Goal: Task Accomplishment & Management: Use online tool/utility

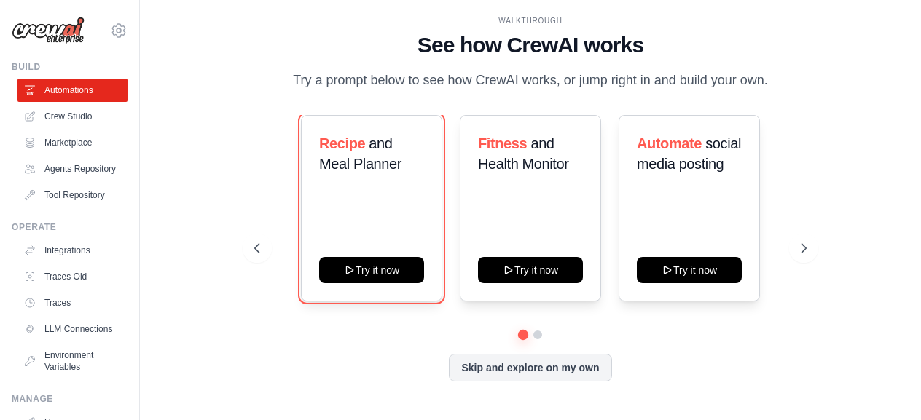
click at [385, 262] on button "Try it now" at bounding box center [371, 270] width 105 height 26
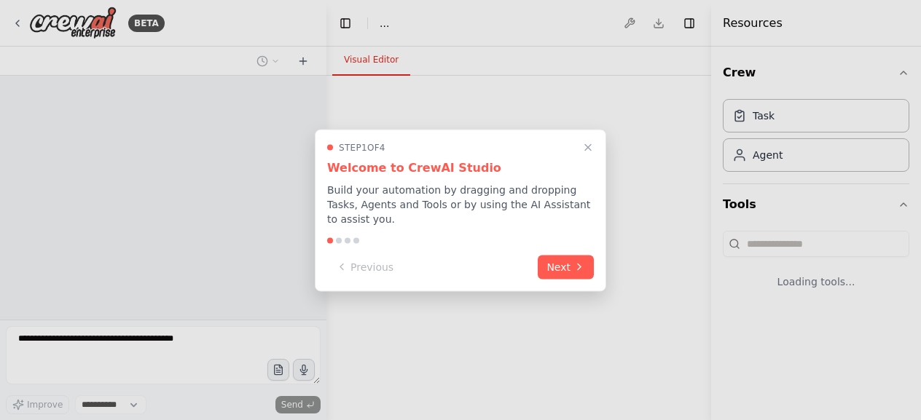
select select "****"
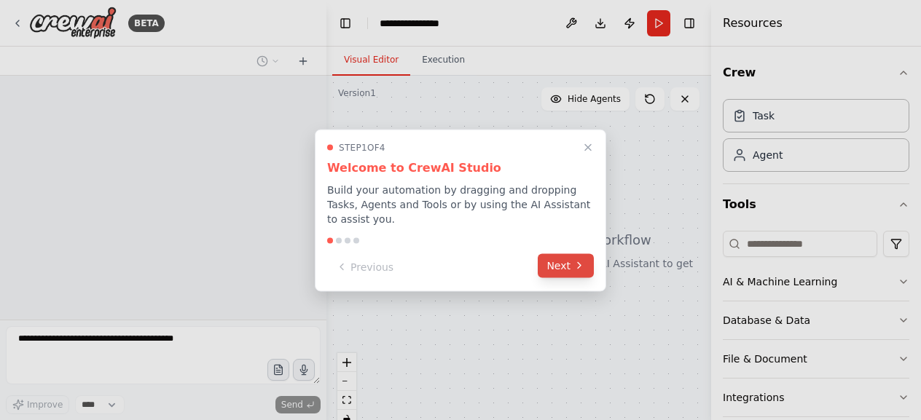
click at [564, 259] on button "Next" at bounding box center [566, 266] width 56 height 24
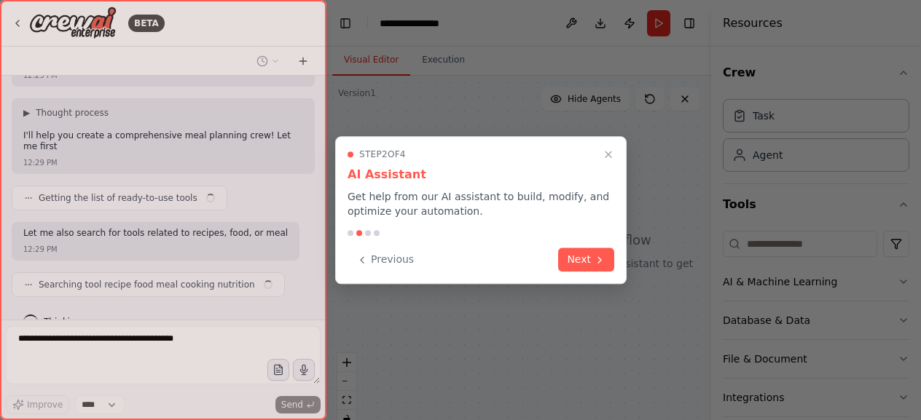
click at [564, 259] on button "Next" at bounding box center [586, 260] width 56 height 24
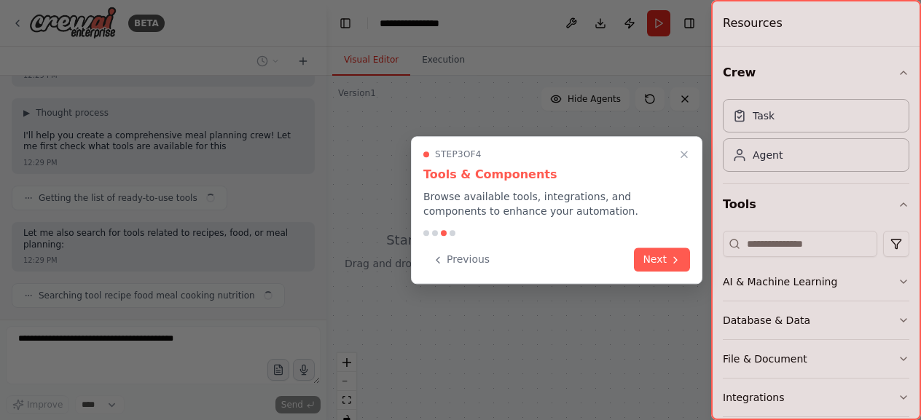
scroll to position [281, 0]
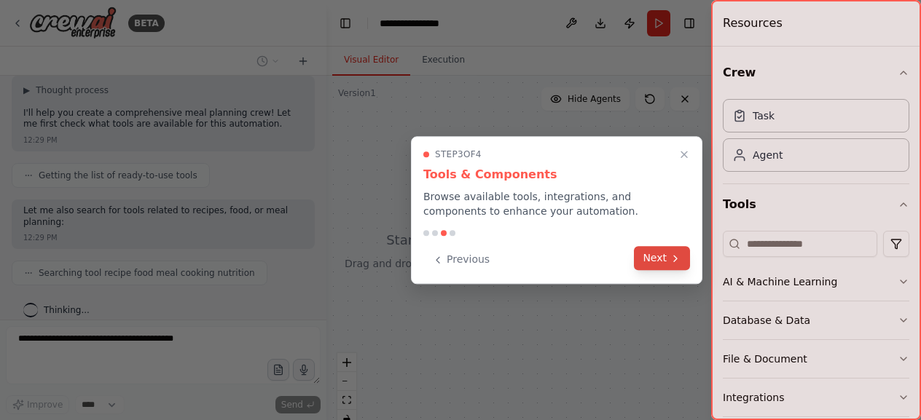
click at [664, 256] on button "Next" at bounding box center [662, 258] width 56 height 24
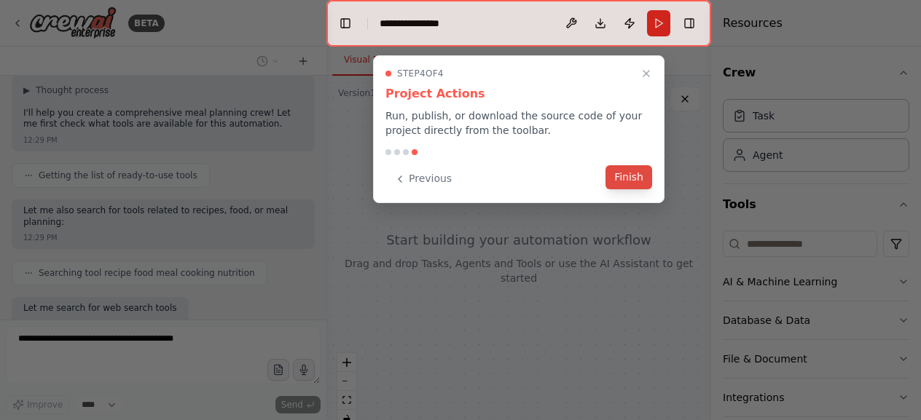
scroll to position [367, 0]
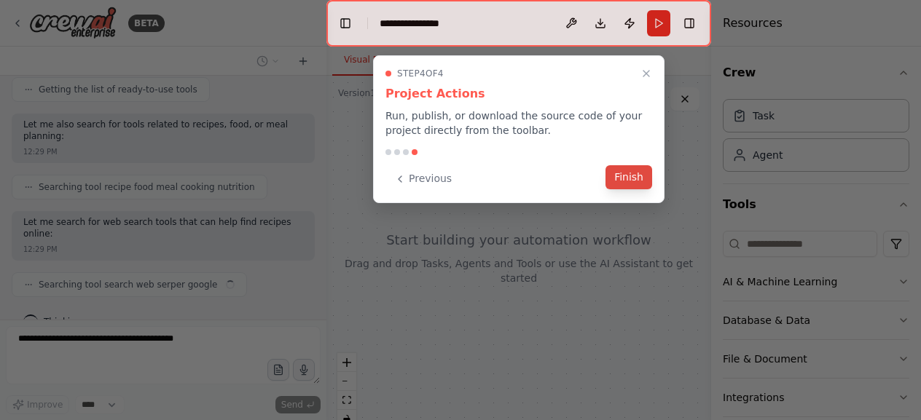
click at [626, 177] on button "Finish" at bounding box center [628, 177] width 47 height 24
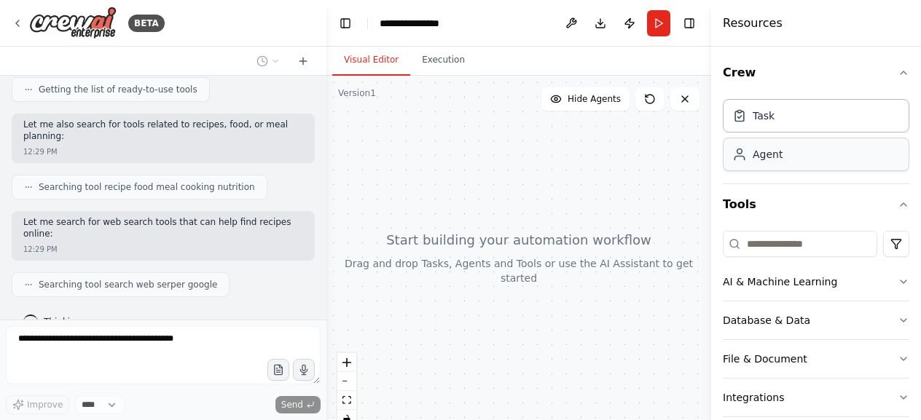
scroll to position [453, 0]
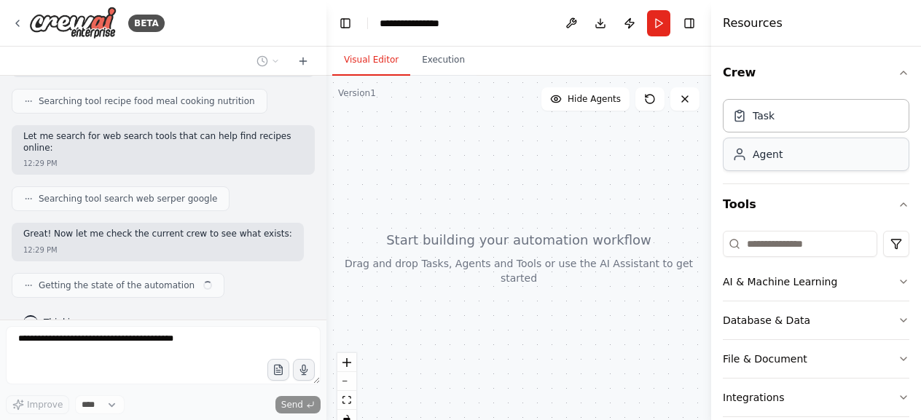
click at [765, 160] on div "Agent" at bounding box center [768, 154] width 30 height 15
click at [818, 153] on div "Agent" at bounding box center [816, 155] width 187 height 34
click at [810, 154] on div "Agent" at bounding box center [816, 155] width 187 height 34
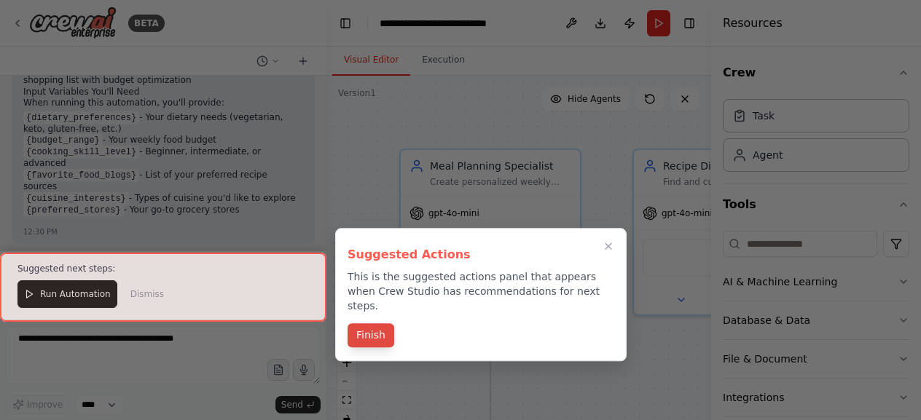
scroll to position [1482, 0]
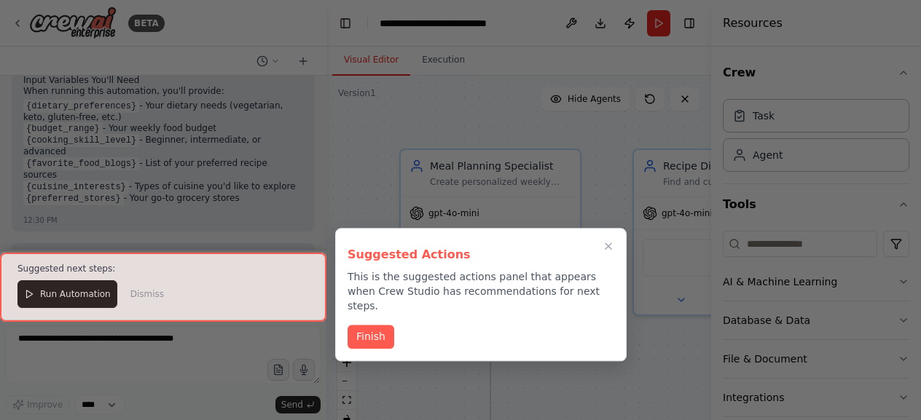
click at [582, 325] on div "Finish" at bounding box center [481, 337] width 267 height 24
click at [126, 301] on div at bounding box center [163, 287] width 326 height 69
click at [374, 324] on button "Finish" at bounding box center [371, 336] width 47 height 24
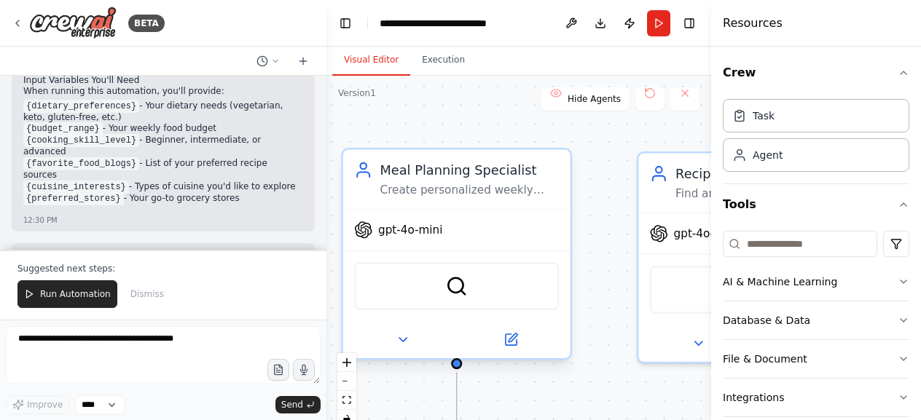
click at [410, 230] on span "gpt-4o-mini" at bounding box center [410, 230] width 64 height 15
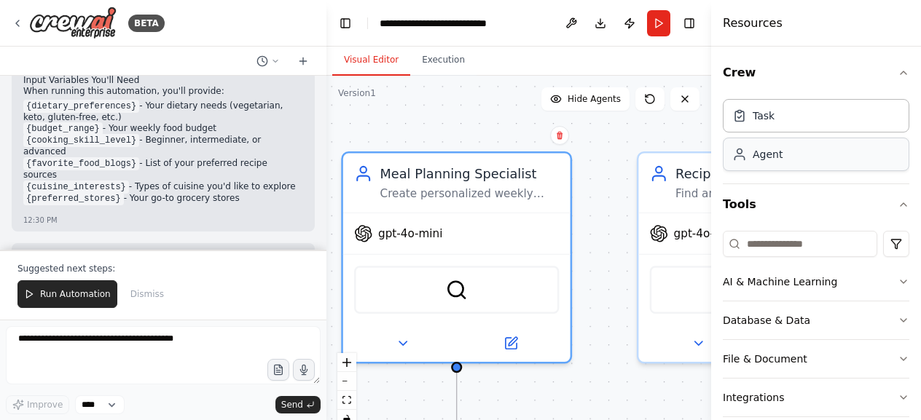
click at [767, 155] on div "Agent" at bounding box center [768, 154] width 30 height 15
click at [791, 321] on div "Database & Data" at bounding box center [766, 320] width 87 height 15
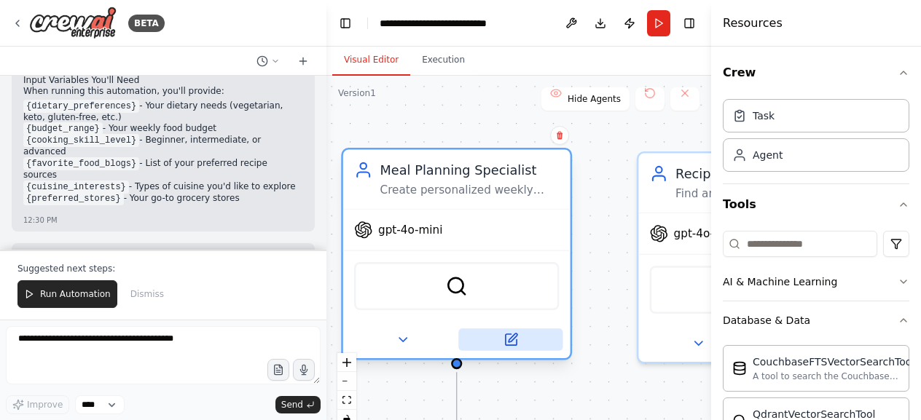
click at [514, 340] on icon at bounding box center [510, 339] width 11 height 11
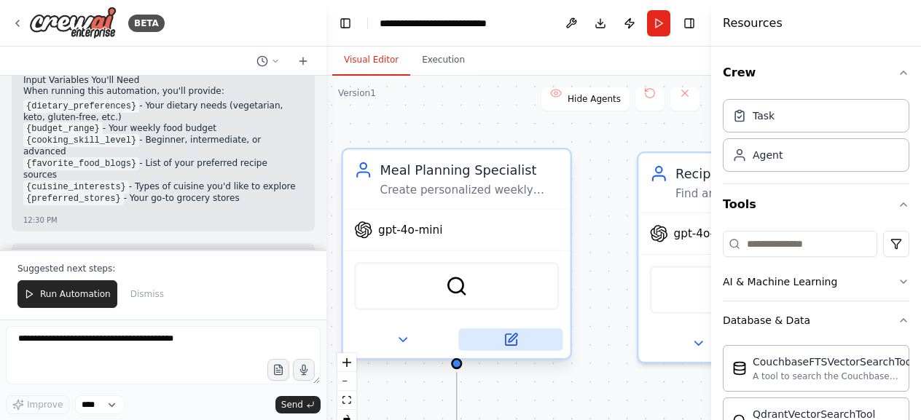
click at [506, 342] on icon at bounding box center [510, 339] width 11 height 11
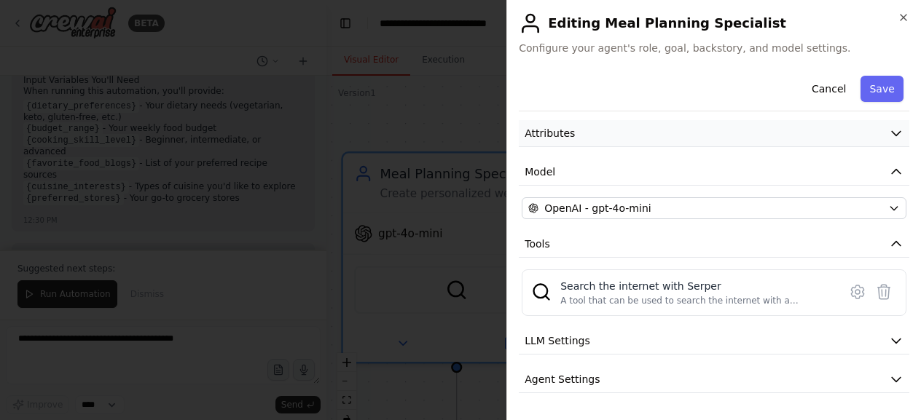
scroll to position [0, 0]
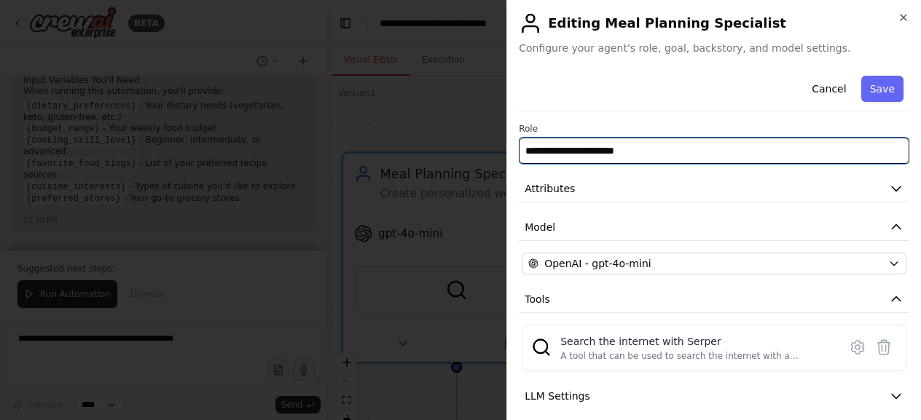
click at [613, 148] on input "**********" at bounding box center [714, 151] width 391 height 26
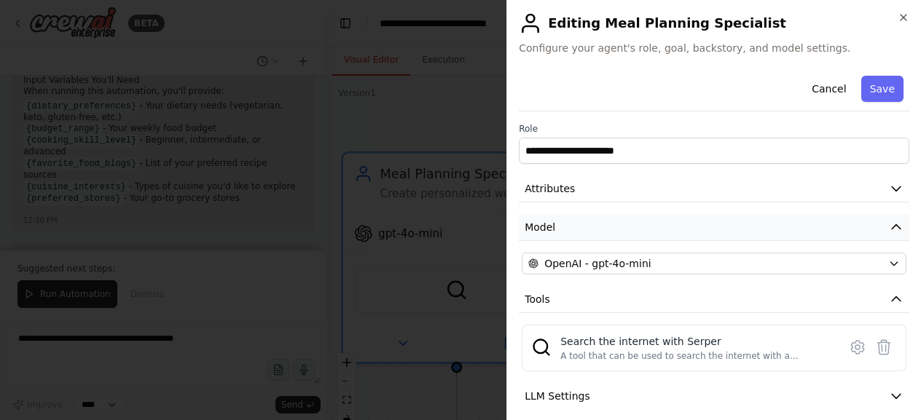
click at [584, 229] on button "Model" at bounding box center [714, 227] width 391 height 27
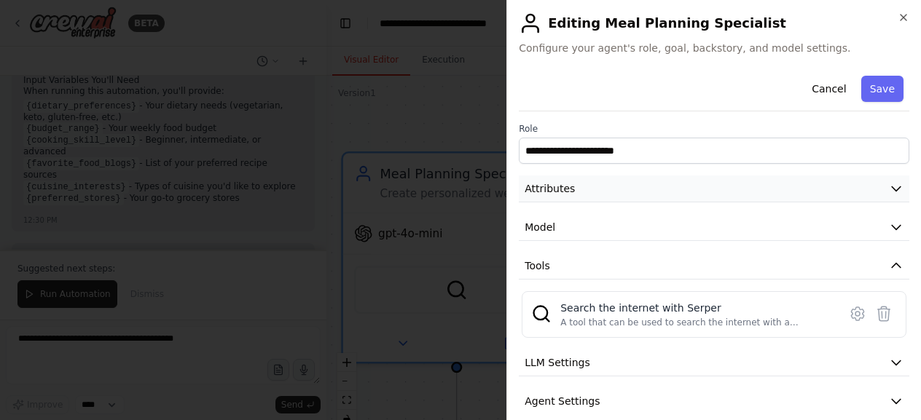
click at [889, 192] on icon "button" at bounding box center [896, 188] width 15 height 15
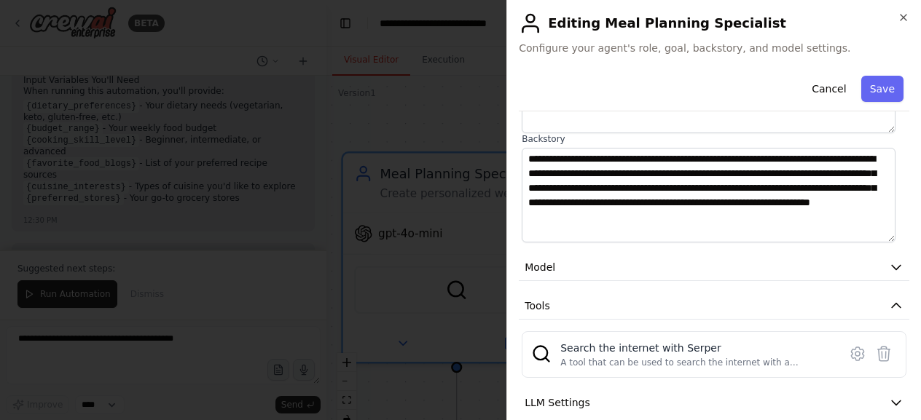
scroll to position [283, 0]
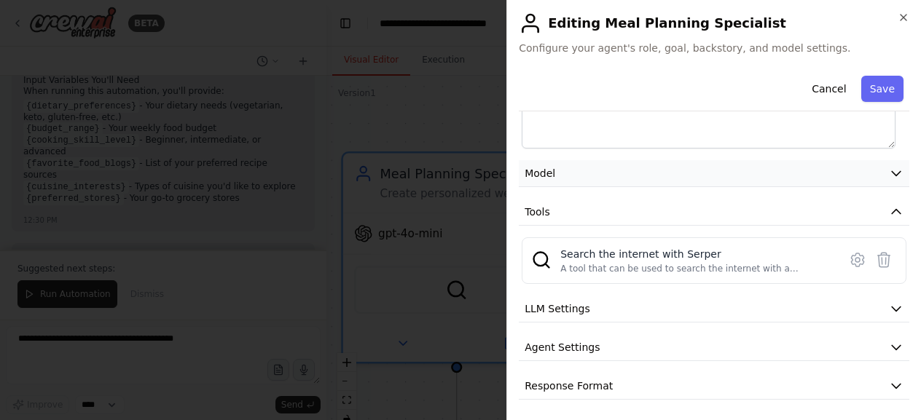
click at [619, 170] on button "Model" at bounding box center [714, 173] width 391 height 27
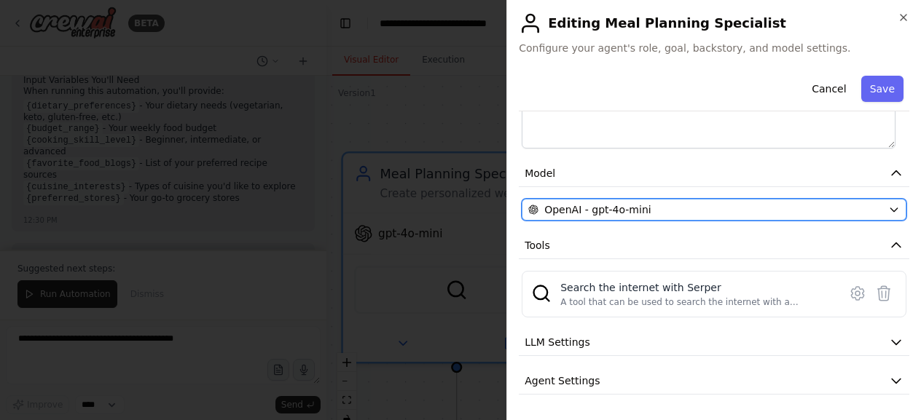
click at [682, 209] on div "OpenAI - gpt-4o-mini" at bounding box center [705, 210] width 354 height 15
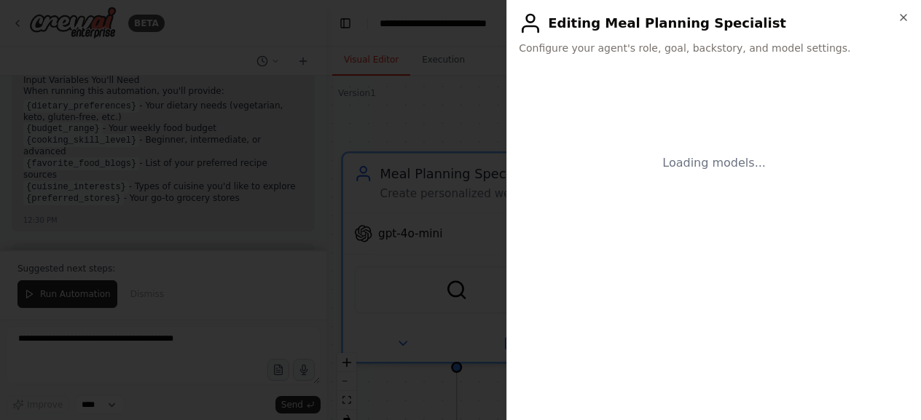
scroll to position [0, 0]
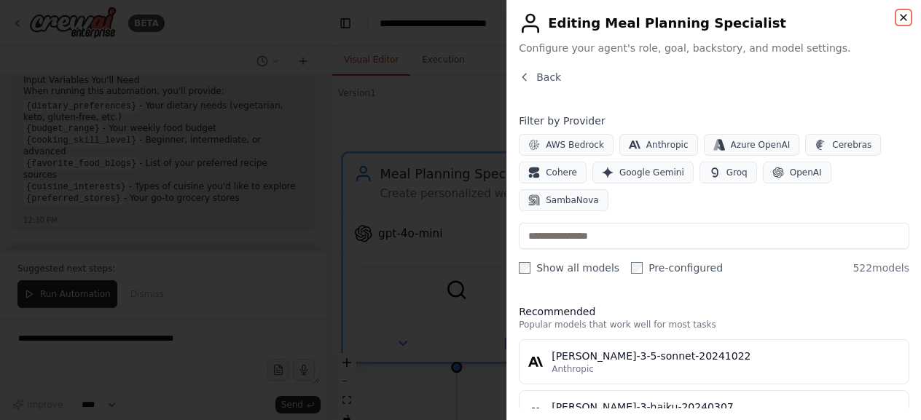
click at [905, 16] on icon "button" at bounding box center [904, 18] width 12 height 12
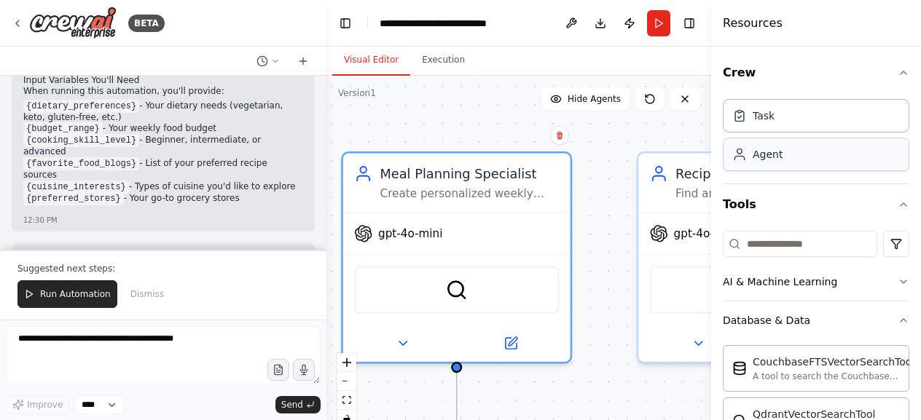
click at [810, 161] on div "Agent" at bounding box center [816, 155] width 187 height 34
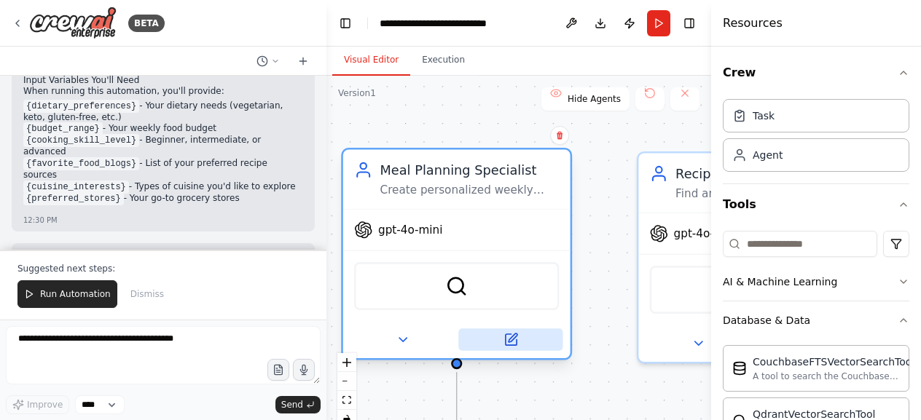
click at [510, 345] on icon at bounding box center [510, 339] width 11 height 11
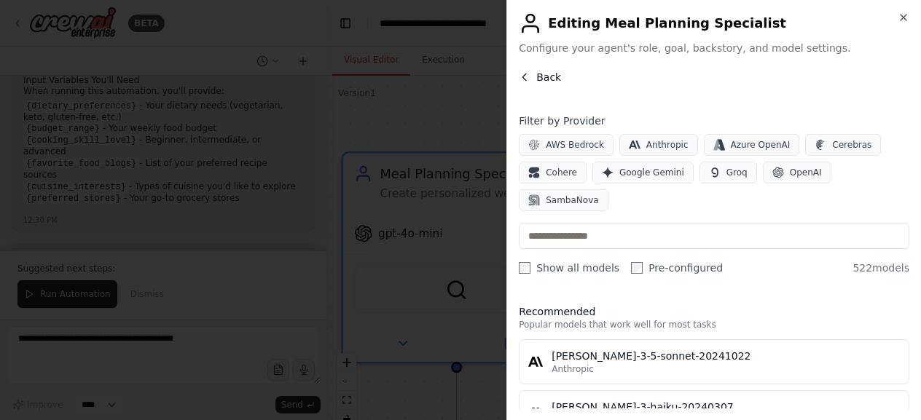
click at [544, 74] on span "Back" at bounding box center [548, 77] width 25 height 15
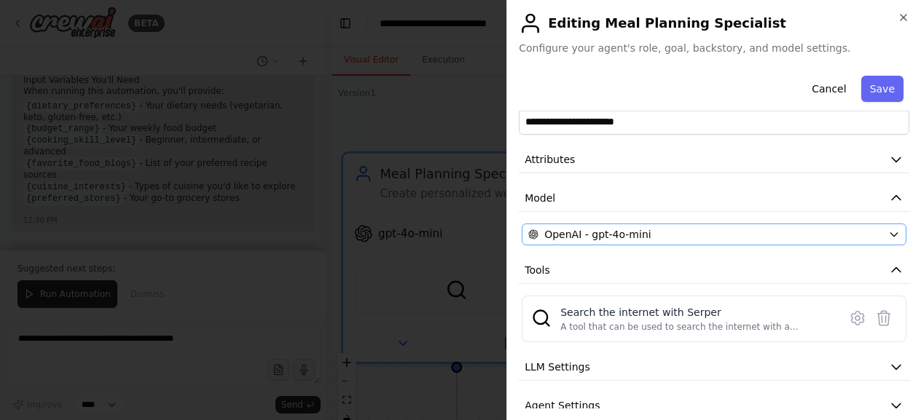
scroll to position [87, 0]
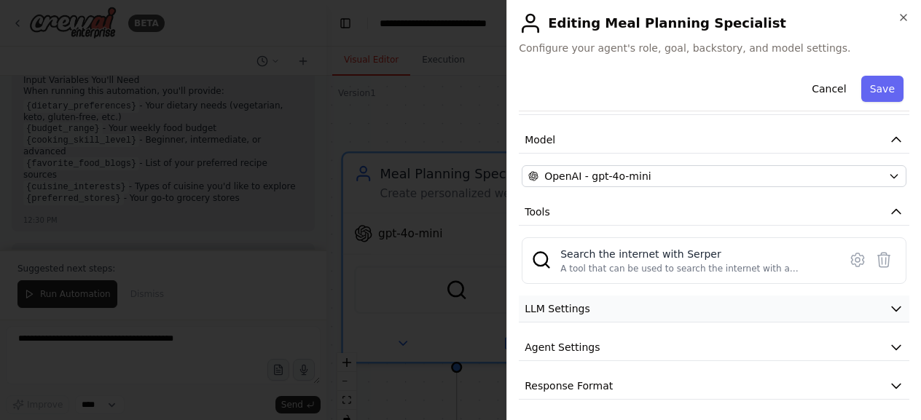
click at [608, 303] on button "LLM Settings" at bounding box center [714, 309] width 391 height 27
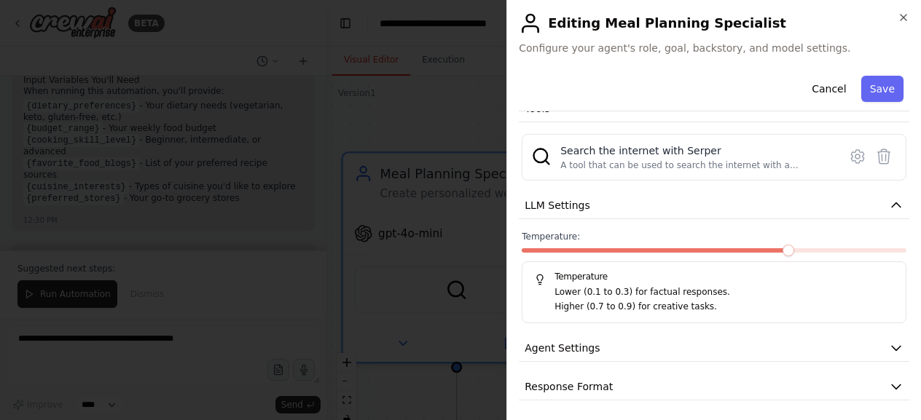
scroll to position [0, 0]
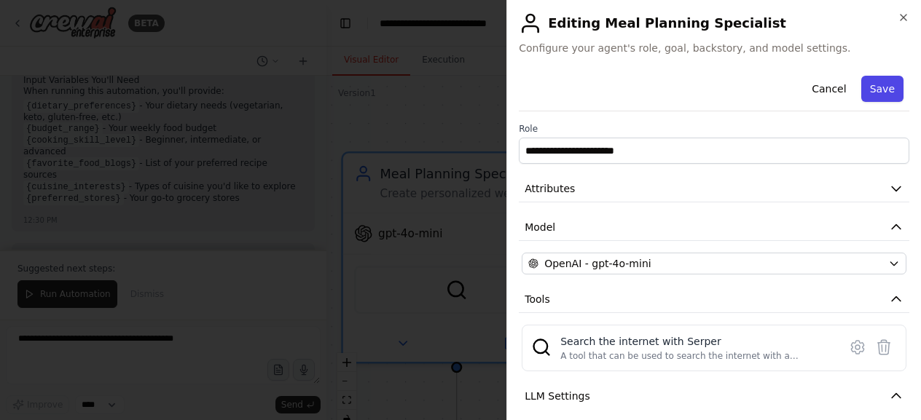
click at [863, 89] on button "Save" at bounding box center [882, 89] width 42 height 26
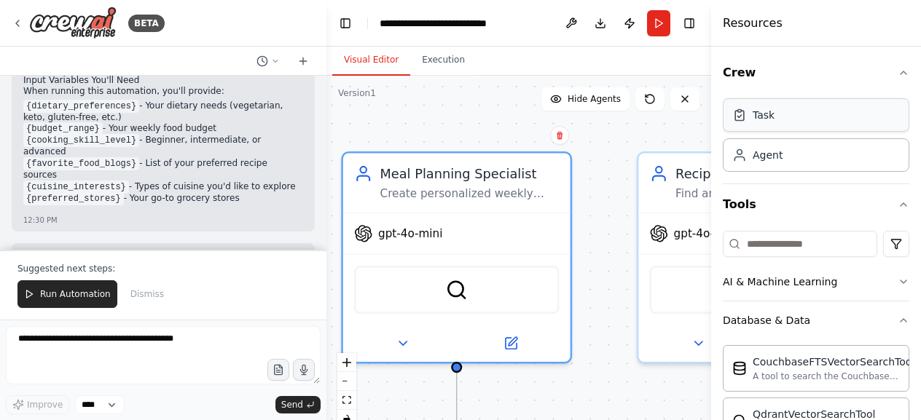
click at [772, 122] on div "Task" at bounding box center [816, 115] width 187 height 34
click at [780, 116] on div "Task" at bounding box center [816, 115] width 187 height 34
click at [764, 125] on div "Task" at bounding box center [816, 115] width 187 height 34
click at [784, 162] on div "Agent" at bounding box center [816, 155] width 187 height 34
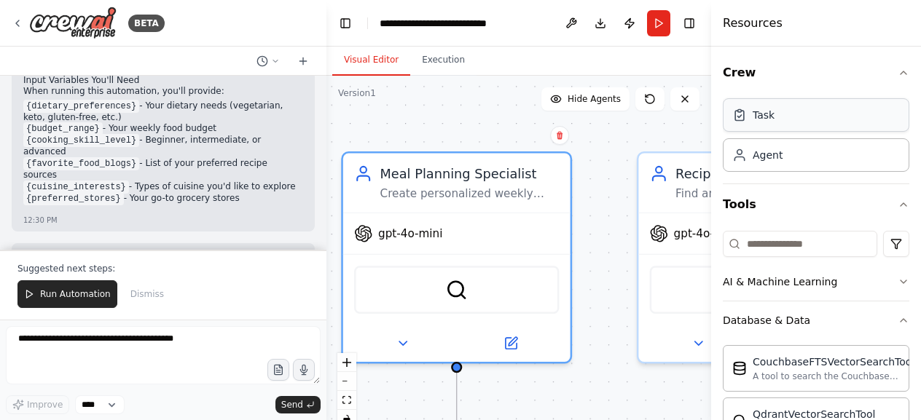
click at [800, 119] on div "Task" at bounding box center [816, 115] width 187 height 34
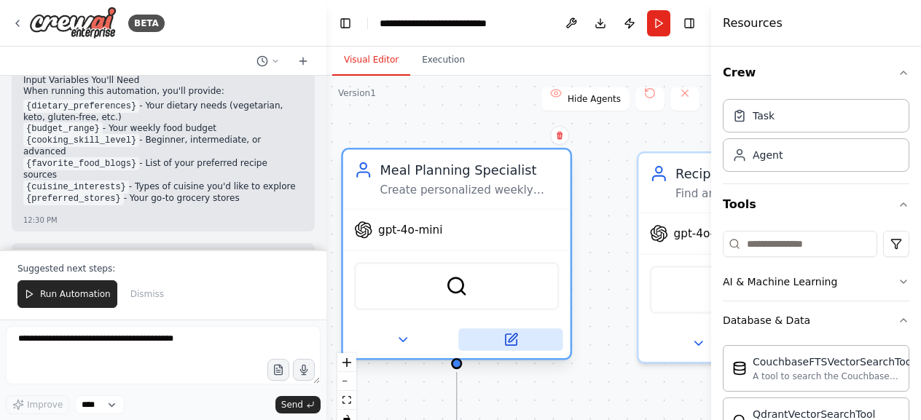
click at [520, 342] on button at bounding box center [510, 340] width 104 height 22
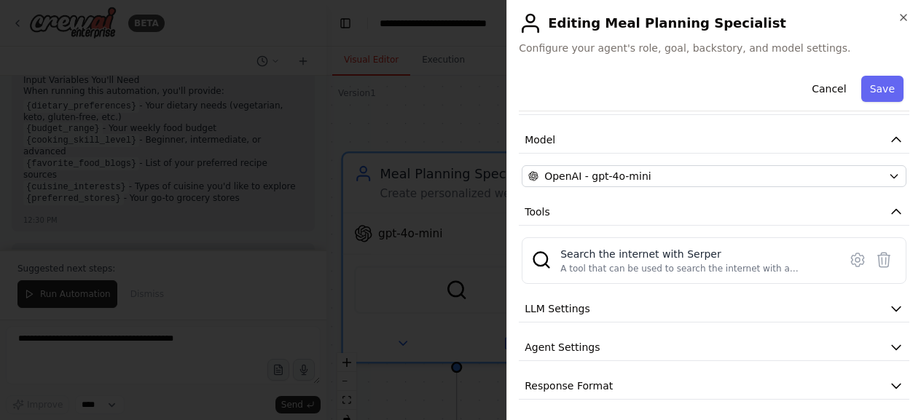
scroll to position [1297, 0]
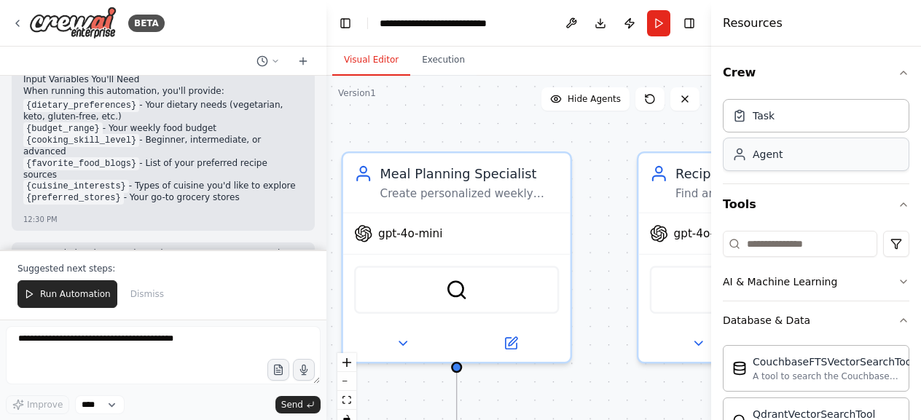
click at [779, 158] on div "Agent" at bounding box center [768, 154] width 30 height 15
click at [750, 111] on div "Task" at bounding box center [753, 115] width 42 height 15
click at [742, 120] on icon at bounding box center [739, 115] width 9 height 9
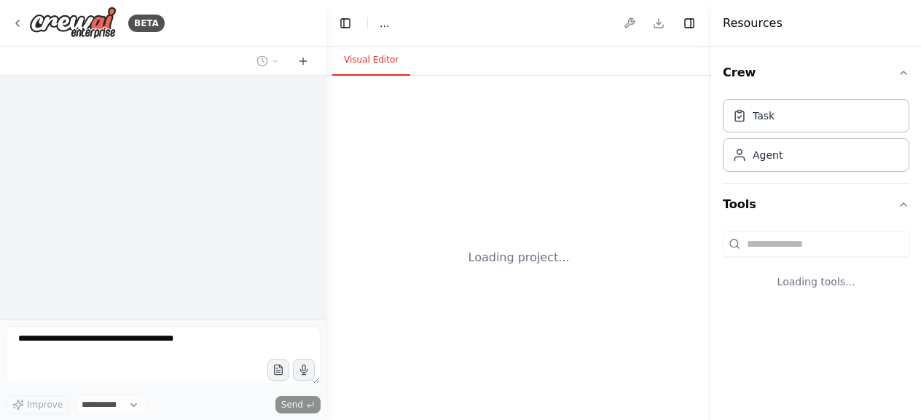
select select "****"
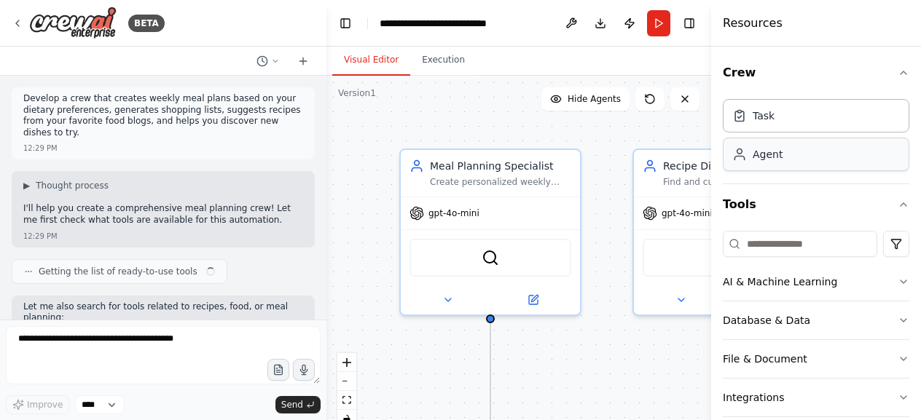
scroll to position [1227, 0]
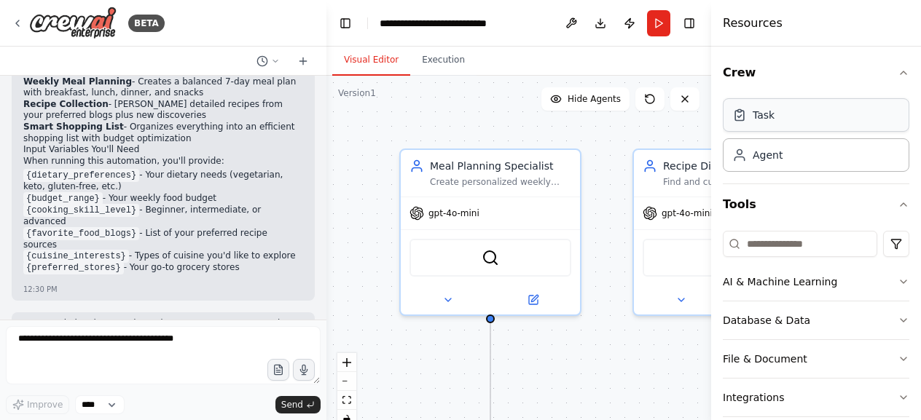
click at [764, 125] on div "Task" at bounding box center [816, 115] width 187 height 34
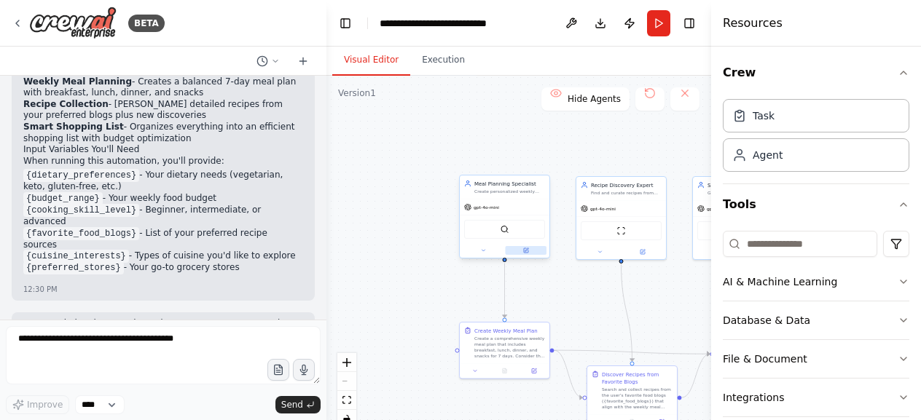
click at [529, 254] on div at bounding box center [505, 250] width 90 height 15
click at [528, 255] on div at bounding box center [505, 250] width 90 height 15
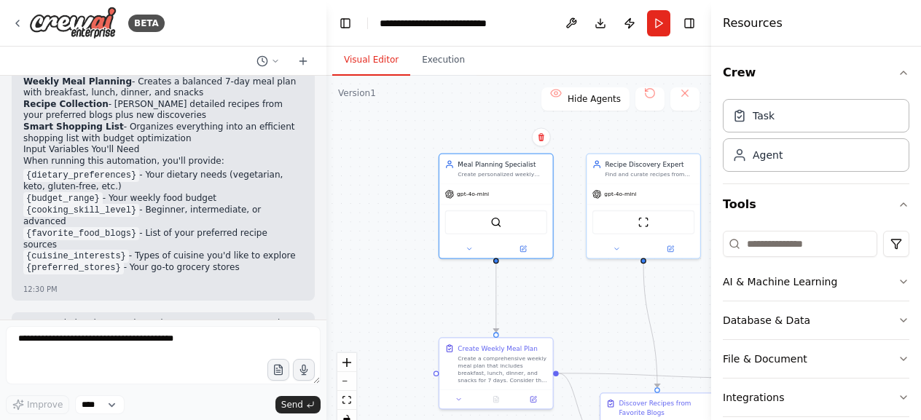
click at [357, 368] on div ".deletable-edge-delete-btn { width: 20px; height: 20px; border: 0px solid #ffff…" at bounding box center [518, 258] width 385 height 364
click at [345, 365] on icon "zoom in" at bounding box center [346, 362] width 9 height 9
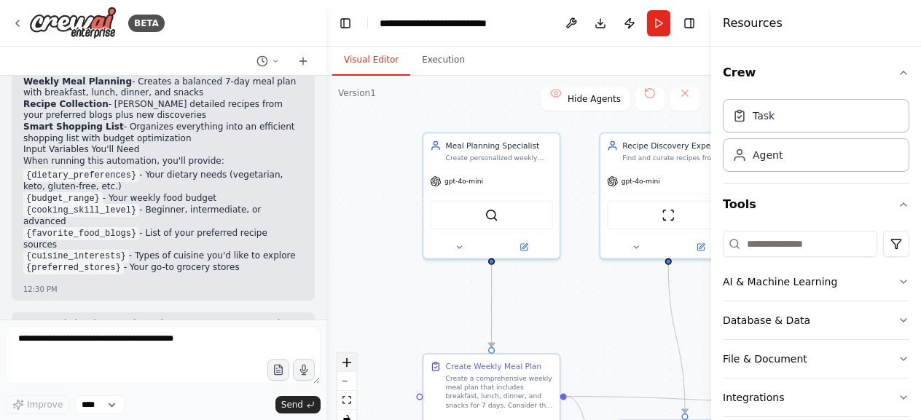
click at [345, 365] on icon "zoom in" at bounding box center [346, 362] width 9 height 9
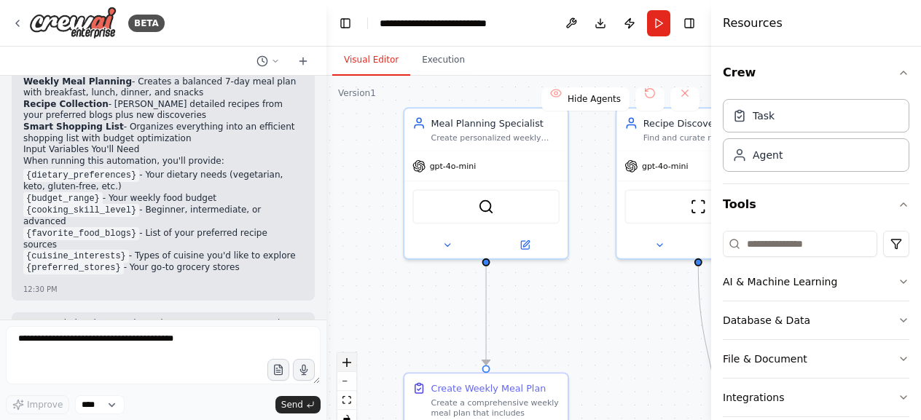
click at [345, 365] on icon "zoom in" at bounding box center [346, 362] width 9 height 9
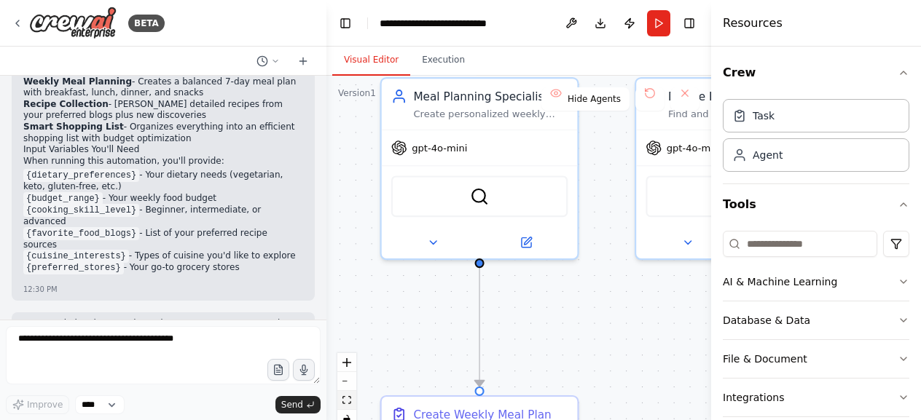
click at [350, 403] on icon "fit view" at bounding box center [346, 400] width 9 height 8
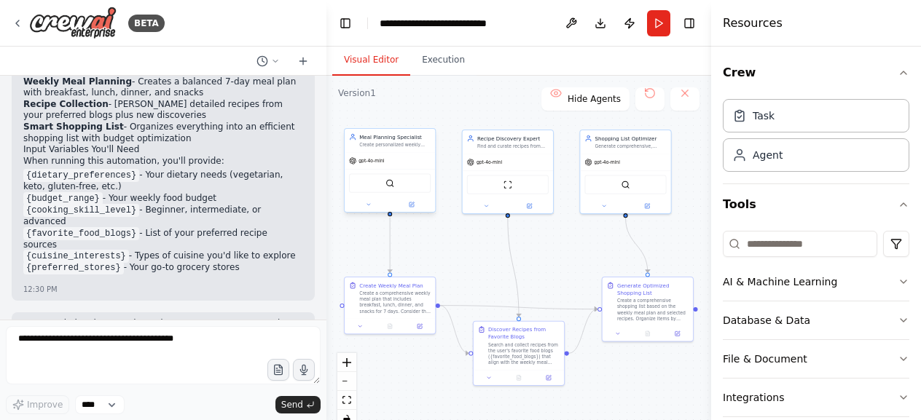
click at [414, 213] on div "Meal Planning Specialist Create personalized weekly meal plans based on dietary…" at bounding box center [390, 172] width 92 height 85
click at [396, 184] on div "SerperDevTool" at bounding box center [390, 183] width 82 height 19
click at [498, 170] on div "ScrapeWebsiteTool" at bounding box center [508, 183] width 90 height 28
click at [528, 212] on div "Recipe Discovery Expert Find and curate recipes from favorite food blogs and di…" at bounding box center [508, 170] width 92 height 85
click at [401, 200] on button at bounding box center [412, 204] width 42 height 9
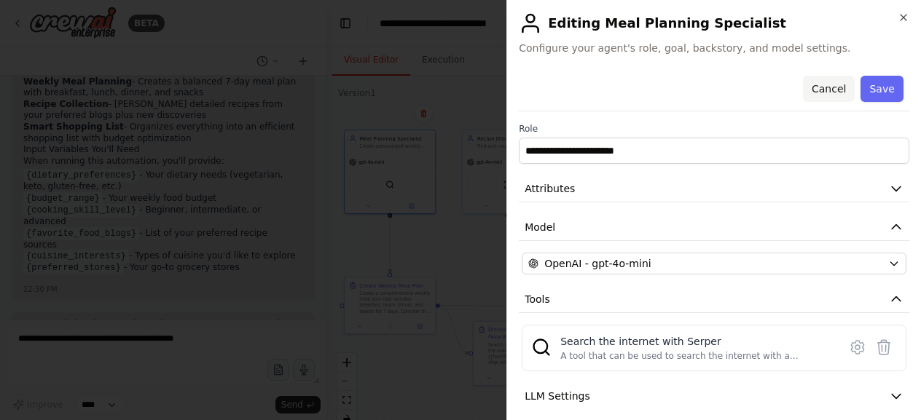
click at [820, 86] on button "Cancel" at bounding box center [829, 89] width 52 height 26
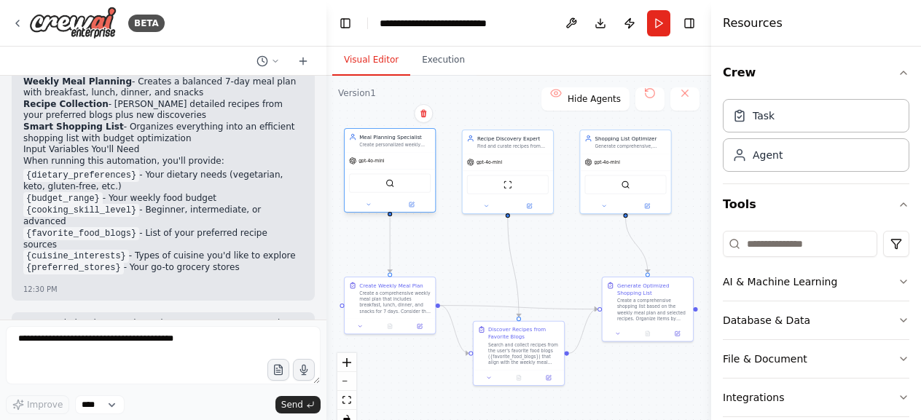
click at [417, 211] on div at bounding box center [390, 204] width 90 height 15
click at [411, 180] on div "SerperDevTool" at bounding box center [390, 183] width 82 height 19
click at [818, 114] on div "Task" at bounding box center [816, 115] width 187 height 34
click at [414, 212] on div "Meal Planning Specialist Create personalized weekly meal plans based on dietary…" at bounding box center [390, 170] width 92 height 85
click at [416, 208] on button at bounding box center [412, 204] width 42 height 9
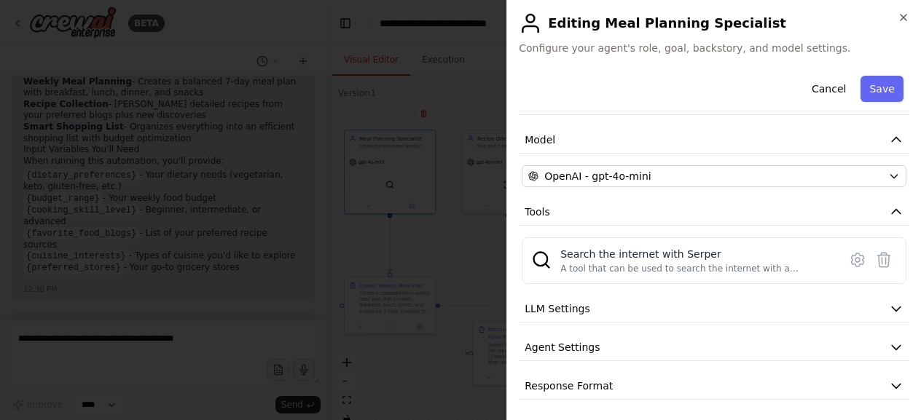
scroll to position [0, 0]
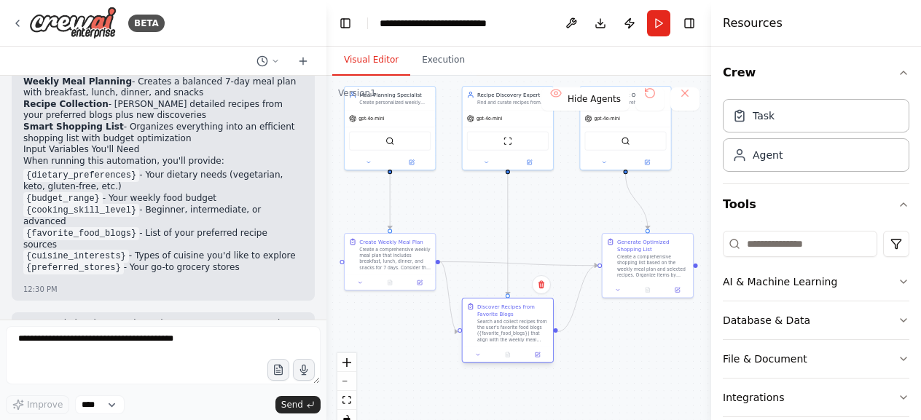
drag, startPoint x: 531, startPoint y: 359, endPoint x: 506, endPoint y: 342, distance: 30.5
click at [506, 342] on div "Search and collect recipes from the user's favorite food blogs ({favorite_food_…" at bounding box center [512, 330] width 71 height 23
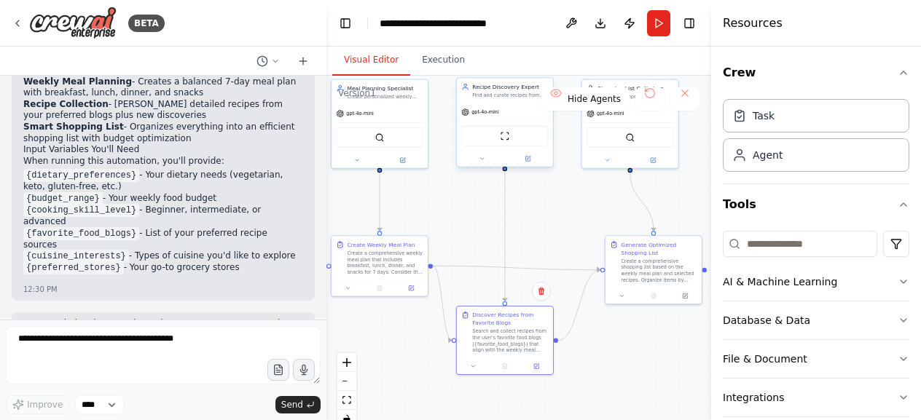
click at [485, 101] on div "Recipe Discovery Expert Find and curate recipes from favorite food blogs and di…" at bounding box center [505, 90] width 96 height 25
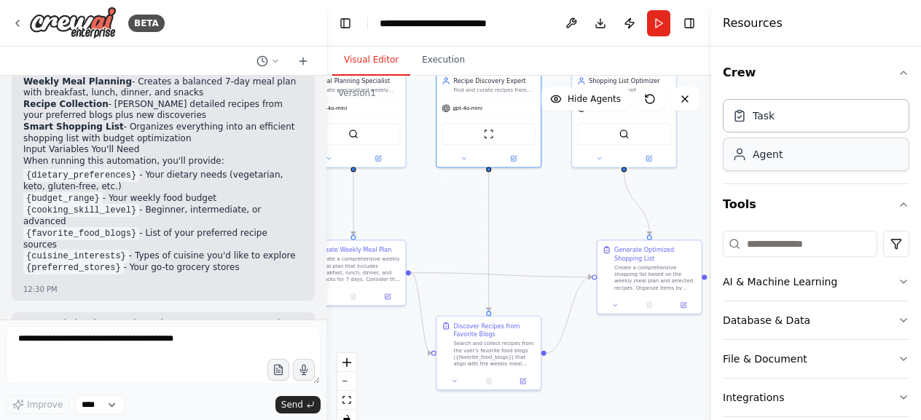
click at [764, 153] on div "Agent" at bounding box center [768, 154] width 30 height 15
click at [467, 162] on div at bounding box center [488, 157] width 104 height 17
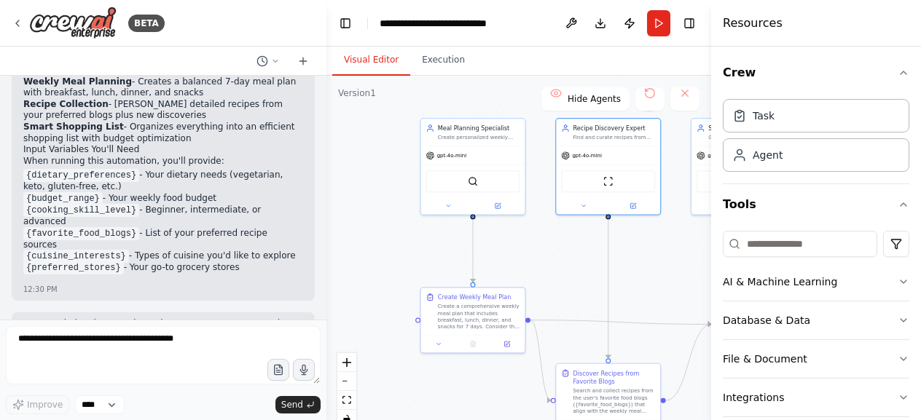
drag, startPoint x: 458, startPoint y: 205, endPoint x: 595, endPoint y: 254, distance: 146.1
click at [595, 254] on div ".deletable-edge-delete-btn { width: 20px; height: 20px; border: 0px solid #ffff…" at bounding box center [518, 258] width 385 height 364
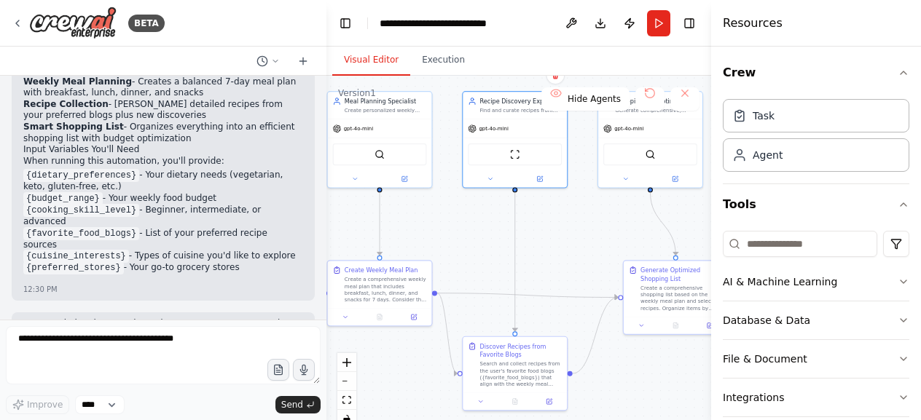
drag, startPoint x: 588, startPoint y: 243, endPoint x: 477, endPoint y: 215, distance: 115.0
click at [477, 215] on div ".deletable-edge-delete-btn { width: 20px; height: 20px; border: 0px solid #ffff…" at bounding box center [518, 258] width 385 height 364
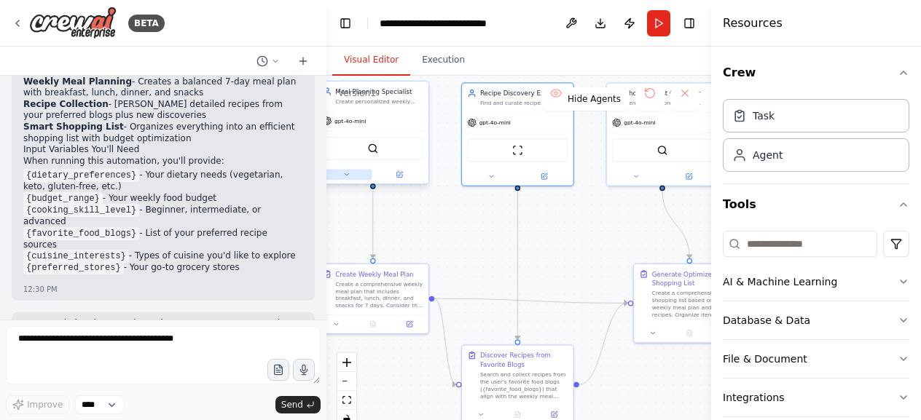
click at [346, 176] on icon at bounding box center [347, 174] width 4 height 1
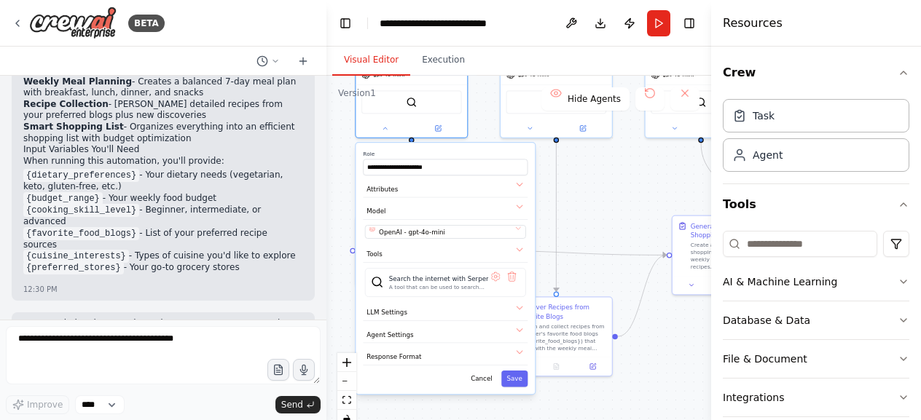
drag, startPoint x: 696, startPoint y: 215, endPoint x: 619, endPoint y: 179, distance: 84.7
click at [619, 179] on div ".deletable-edge-delete-btn { width: 20px; height: 20px; border: 0px solid #ffff…" at bounding box center [518, 258] width 385 height 364
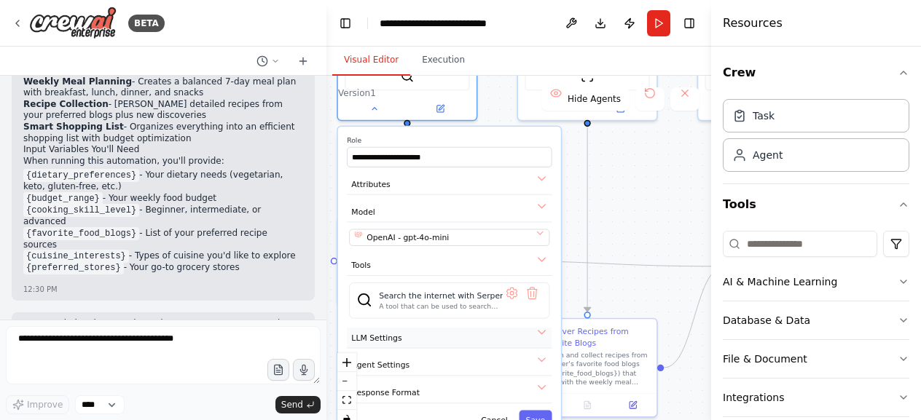
click at [436, 340] on button "LLM Settings" at bounding box center [449, 338] width 205 height 21
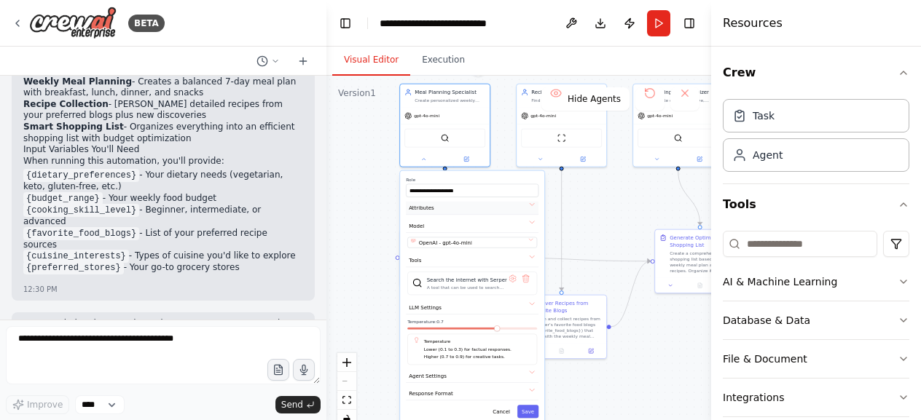
click at [460, 208] on button "Attributes" at bounding box center [472, 209] width 133 height 14
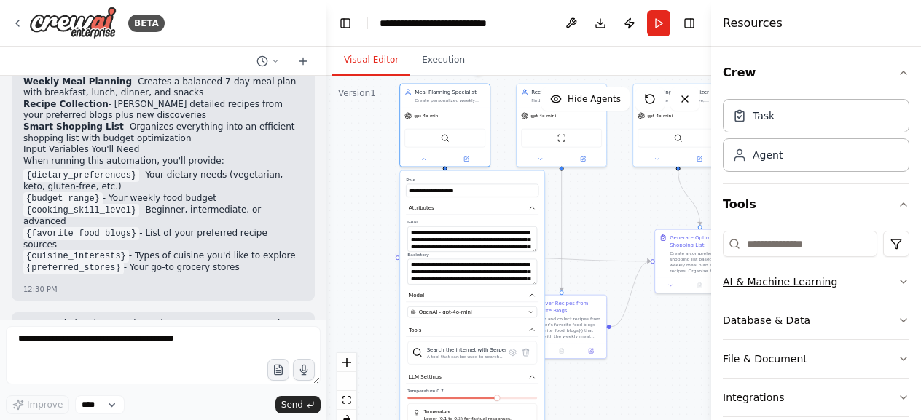
click at [784, 275] on div "AI & Machine Learning" at bounding box center [780, 282] width 114 height 15
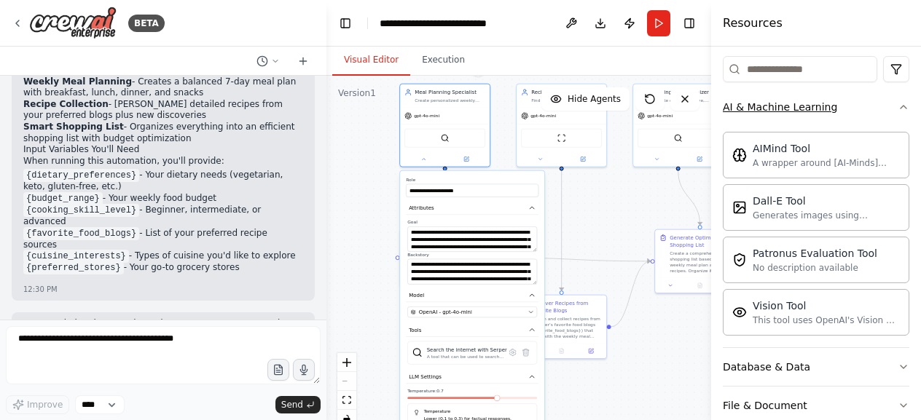
scroll to position [314, 0]
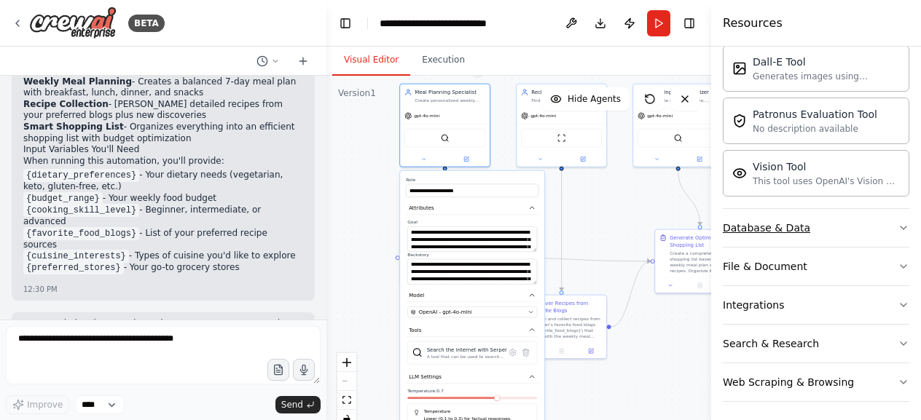
click at [796, 225] on div "Database & Data" at bounding box center [766, 228] width 87 height 15
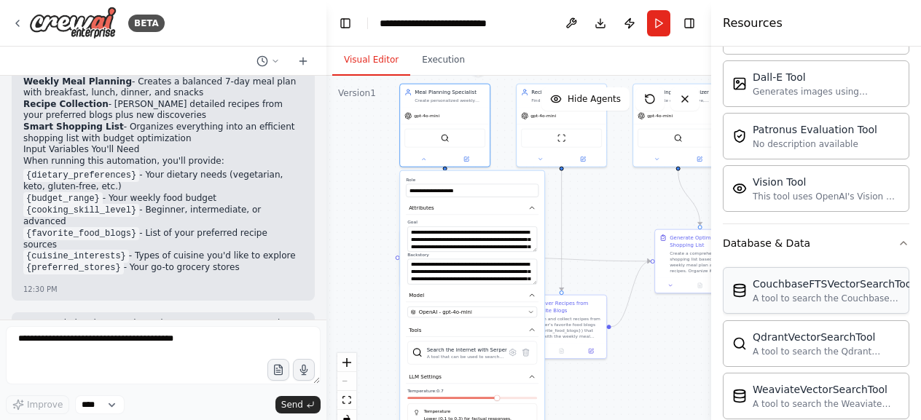
scroll to position [298, 0]
click at [888, 247] on button "Database & Data" at bounding box center [816, 244] width 187 height 38
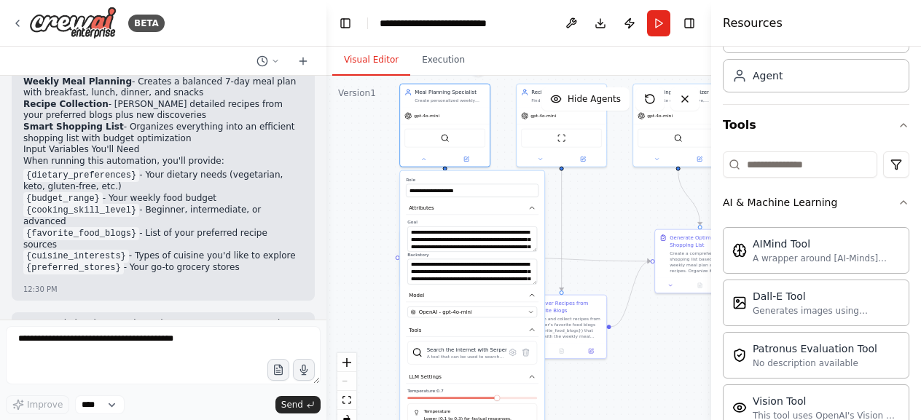
scroll to position [79, 0]
click at [897, 215] on button "AI & Machine Learning" at bounding box center [816, 203] width 187 height 38
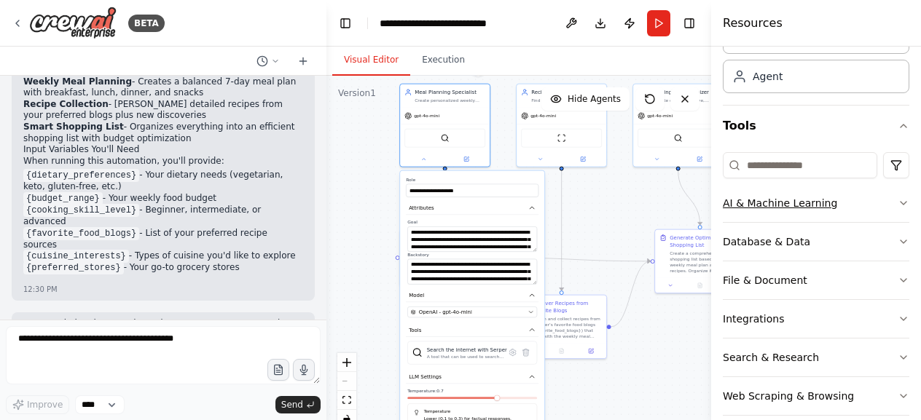
scroll to position [0, 0]
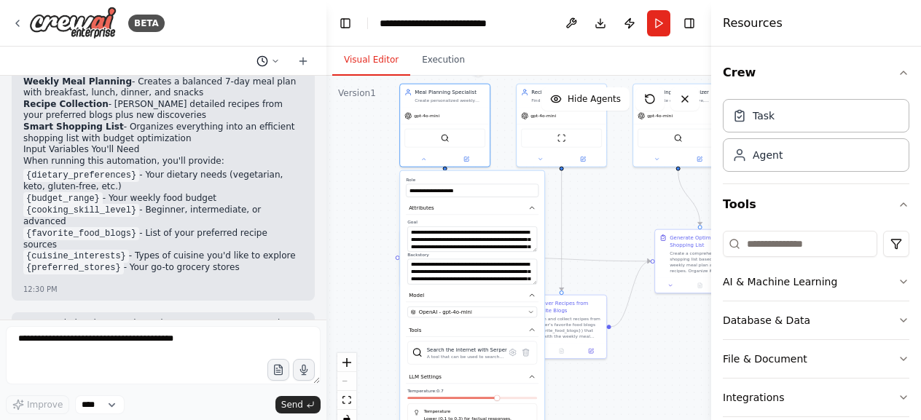
click at [277, 65] on icon at bounding box center [275, 61] width 9 height 9
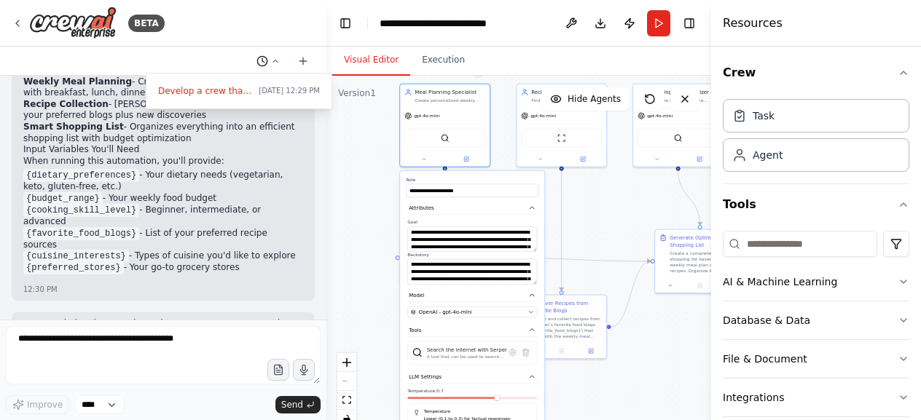
click at [277, 65] on div at bounding box center [163, 210] width 326 height 420
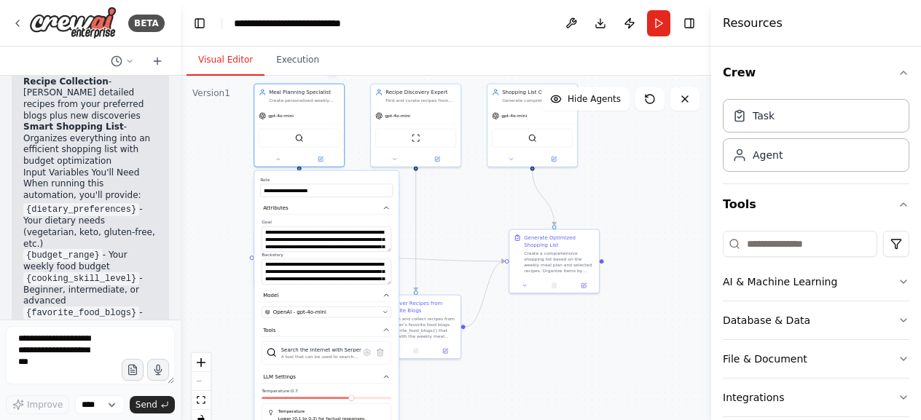
scroll to position [1787, 0]
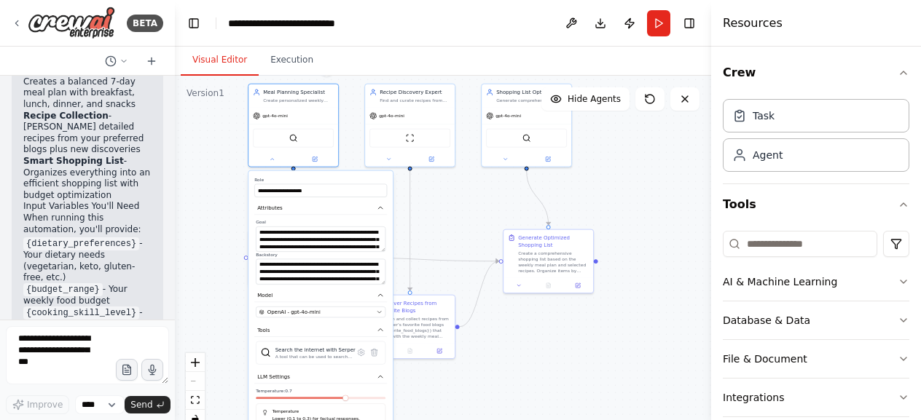
drag, startPoint x: 324, startPoint y: 215, endPoint x: 175, endPoint y: 209, distance: 148.8
click at [175, 209] on div "BETA Develop a crew that creates weekly meal plans based on your dietary prefer…" at bounding box center [460, 210] width 921 height 420
click at [198, 364] on icon "zoom in" at bounding box center [195, 362] width 9 height 9
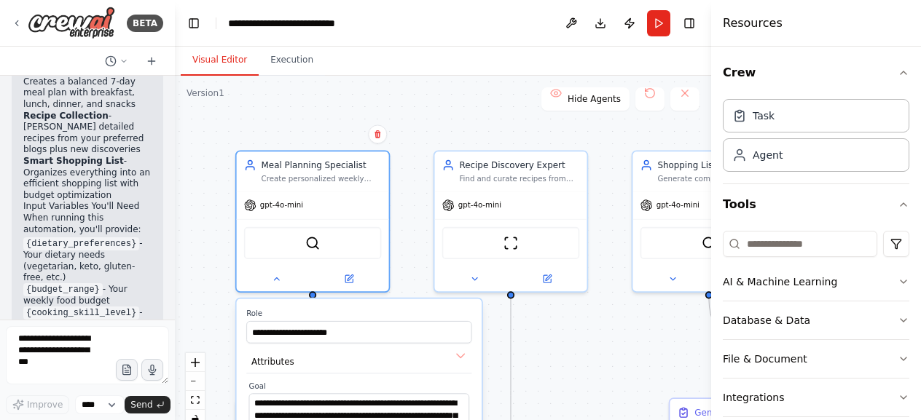
drag, startPoint x: 438, startPoint y: 205, endPoint x: 591, endPoint y: 393, distance: 242.4
click at [591, 393] on div ".deletable-edge-delete-btn { width: 20px; height: 20px; border: 0px solid #ffff…" at bounding box center [443, 258] width 536 height 364
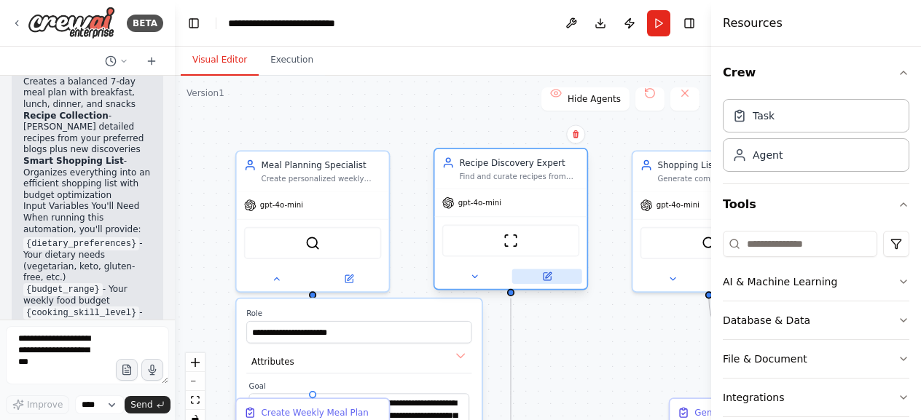
click at [555, 281] on button at bounding box center [547, 277] width 70 height 15
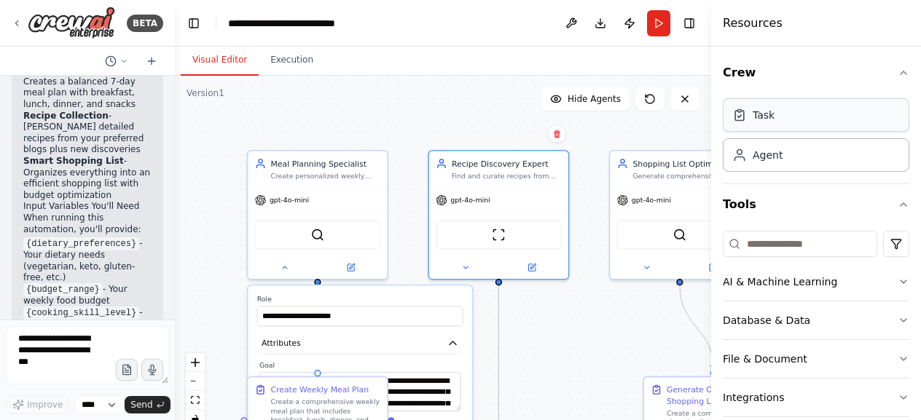
click at [774, 122] on div "Task" at bounding box center [816, 115] width 187 height 34
click at [358, 267] on button at bounding box center [350, 266] width 64 height 14
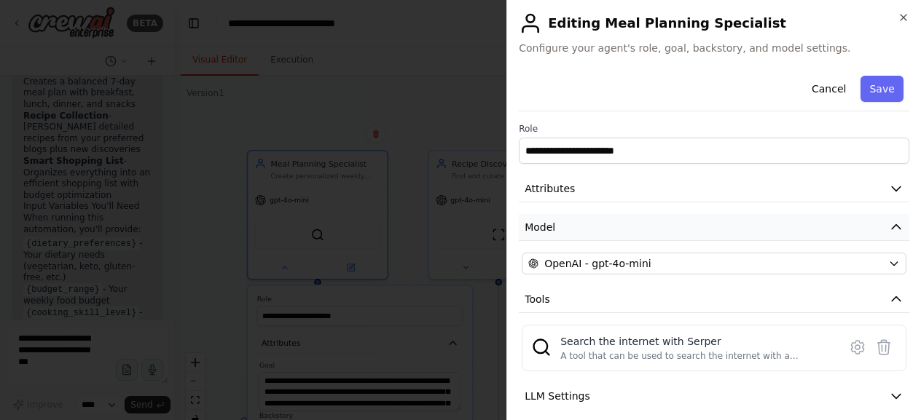
scroll to position [87, 0]
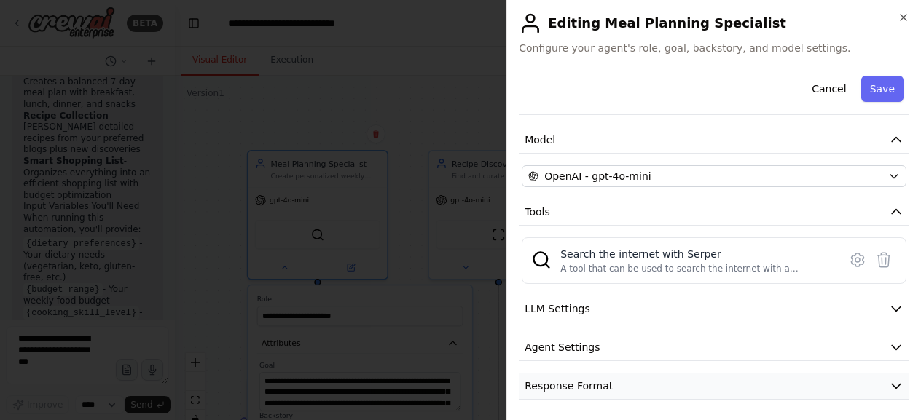
click at [651, 384] on button "Response Format" at bounding box center [714, 386] width 391 height 27
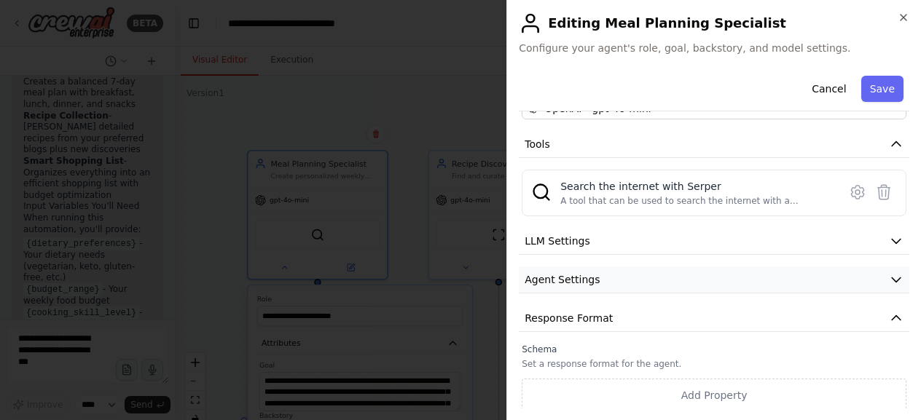
click at [659, 281] on button "Agent Settings" at bounding box center [714, 280] width 391 height 27
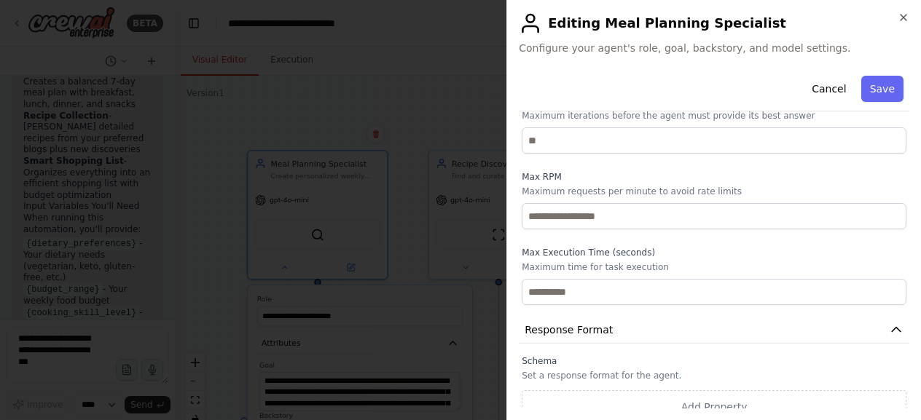
scroll to position [0, 0]
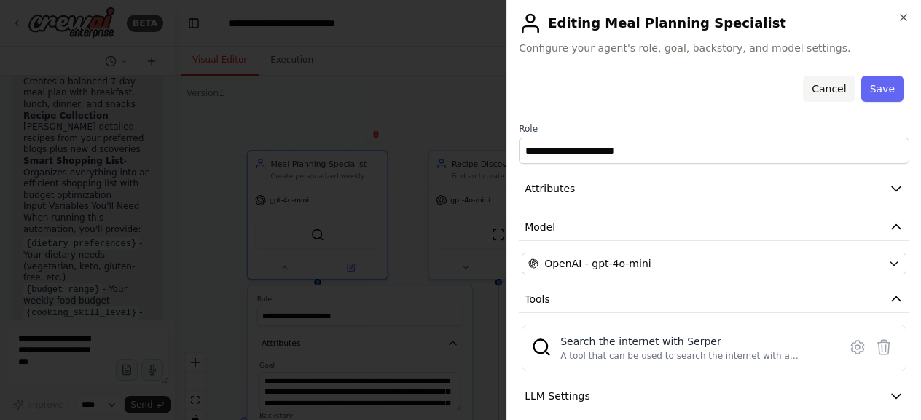
click at [816, 94] on button "Cancel" at bounding box center [829, 89] width 52 height 26
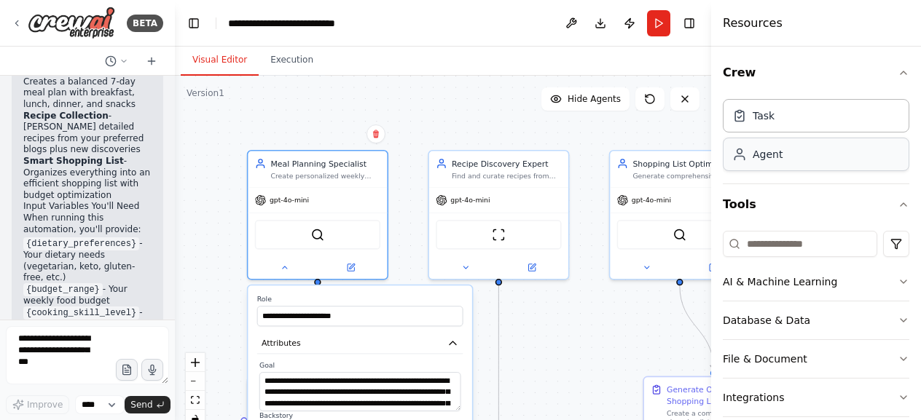
click at [800, 149] on div "Agent" at bounding box center [816, 155] width 187 height 34
click at [807, 109] on div "Task" at bounding box center [816, 115] width 187 height 34
click at [816, 144] on div "Agent" at bounding box center [816, 155] width 187 height 34
click at [820, 122] on div "Task" at bounding box center [816, 115] width 187 height 34
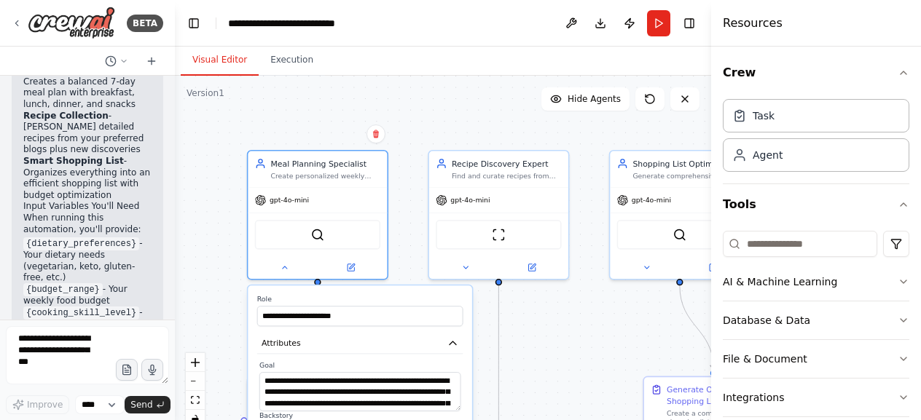
scroll to position [95, 0]
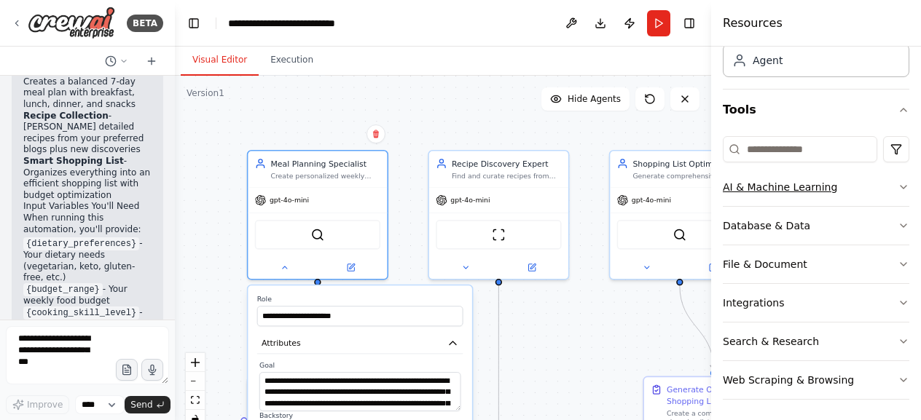
click at [898, 189] on icon "button" at bounding box center [904, 187] width 12 height 12
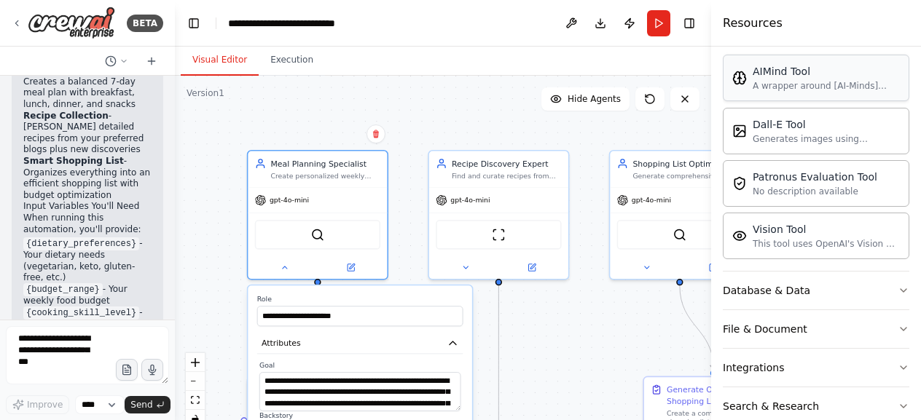
scroll to position [252, 0]
click at [898, 284] on icon "button" at bounding box center [904, 290] width 12 height 12
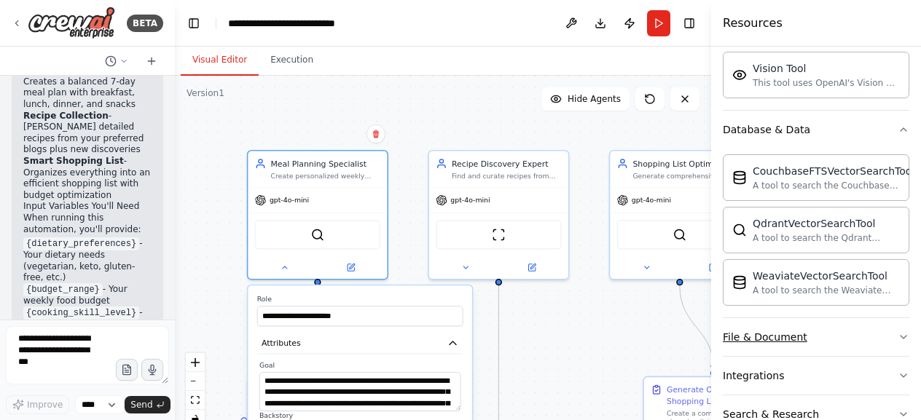
scroll to position [482, 0]
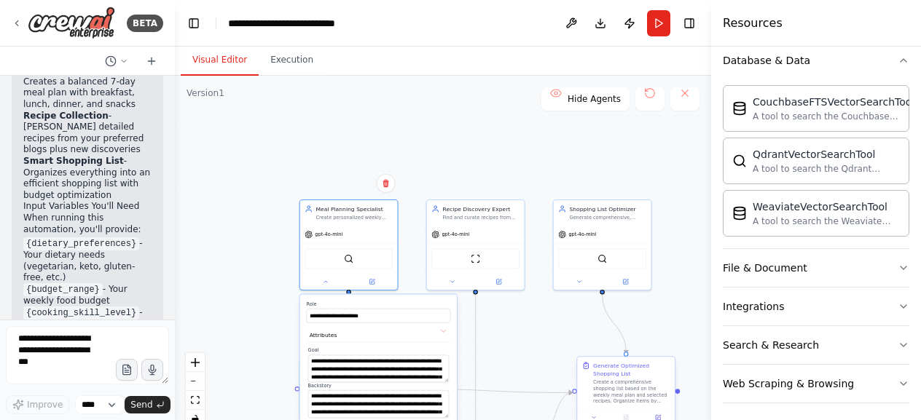
click at [646, 390] on div "Create a comprehensive shopping list based on the weekly meal plan and selected…" at bounding box center [631, 393] width 77 height 26
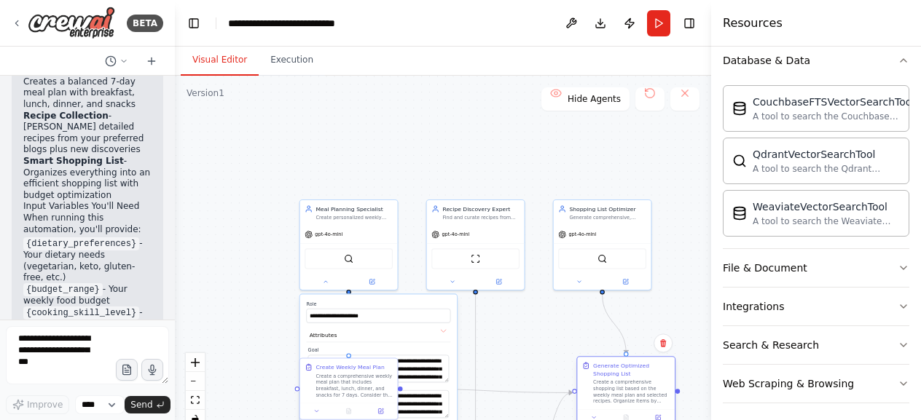
click at [627, 388] on div "Create a comprehensive shopping list based on the weekly meal plan and selected…" at bounding box center [631, 393] width 77 height 26
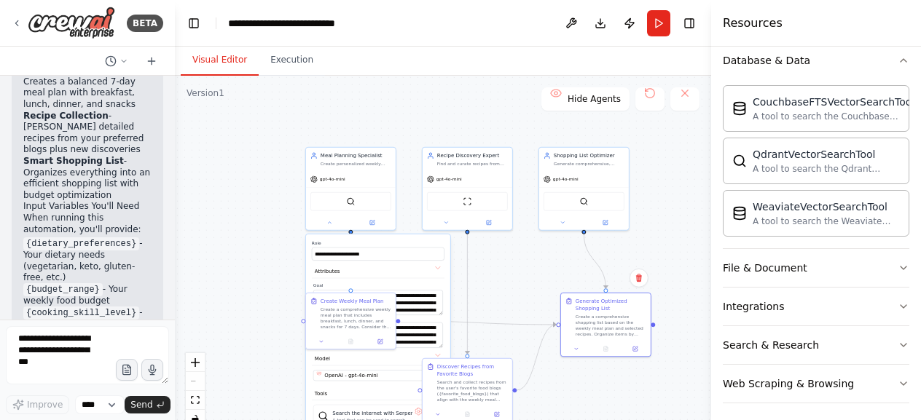
drag, startPoint x: 664, startPoint y: 315, endPoint x: 644, endPoint y: 248, distance: 70.8
click at [644, 248] on div ".deletable-edge-delete-btn { width: 20px; height: 20px; border: 0px solid #ffff…" at bounding box center [443, 258] width 536 height 364
click at [635, 354] on div at bounding box center [606, 347] width 90 height 15
click at [637, 346] on icon at bounding box center [636, 347] width 4 height 4
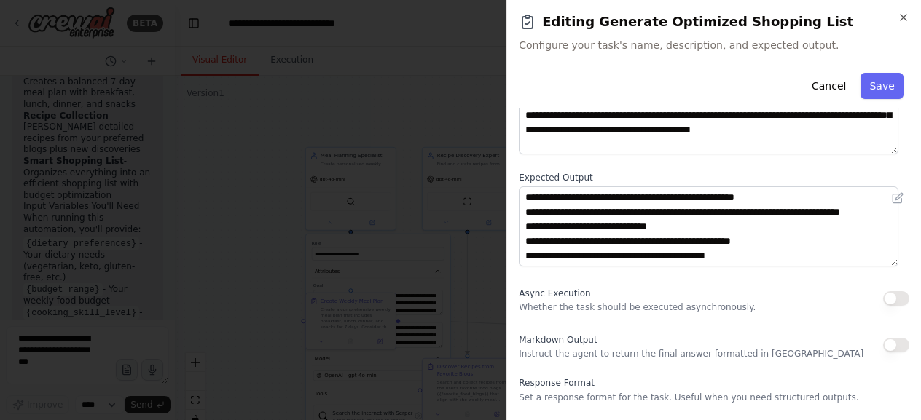
scroll to position [160, 0]
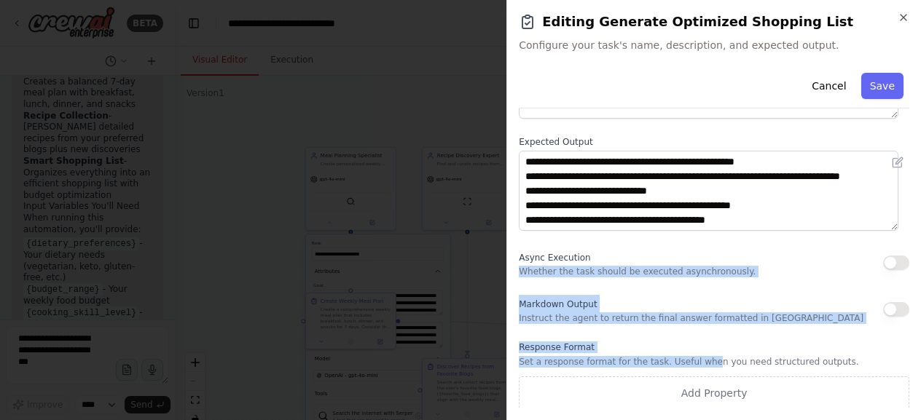
drag, startPoint x: 697, startPoint y: 358, endPoint x: 713, endPoint y: 248, distance: 111.1
click at [713, 248] on div "**********" at bounding box center [714, 158] width 391 height 503
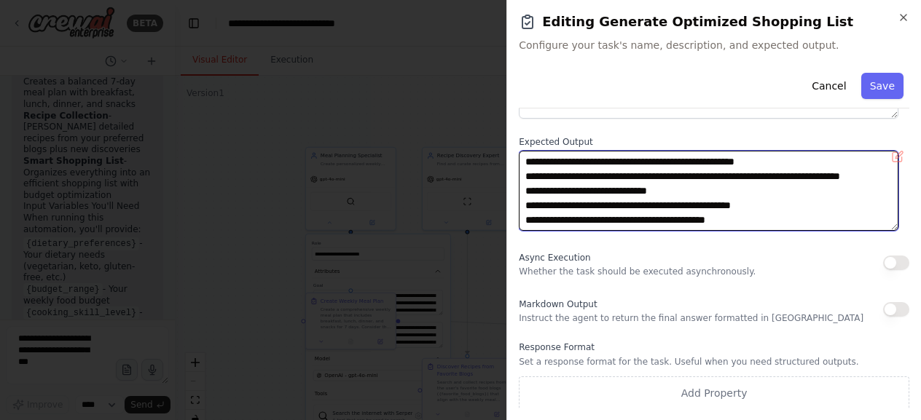
click at [670, 187] on textarea "**********" at bounding box center [709, 190] width 380 height 79
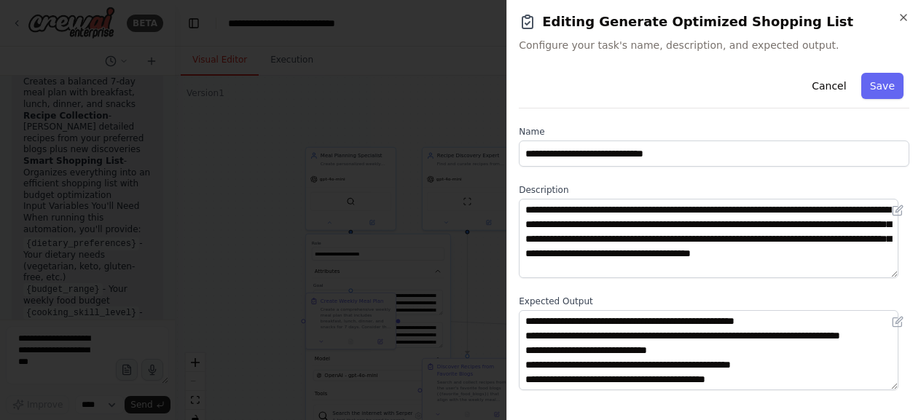
click at [911, 15] on div "**********" at bounding box center [713, 210] width 415 height 420
click at [898, 22] on icon "button" at bounding box center [904, 18] width 12 height 12
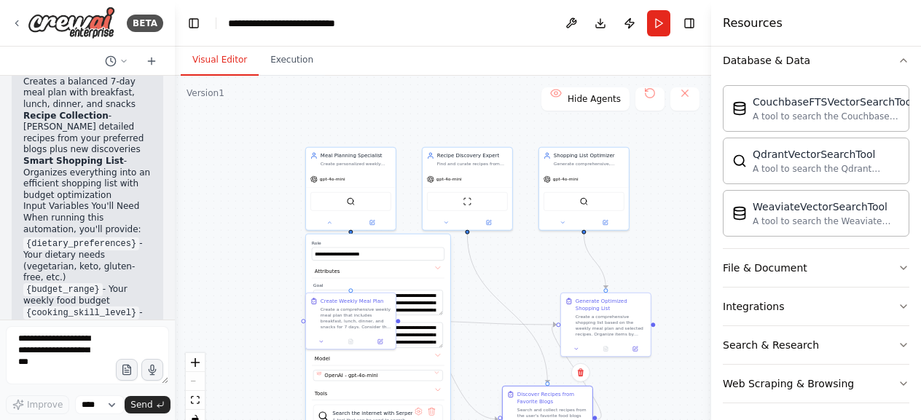
drag, startPoint x: 494, startPoint y: 368, endPoint x: 583, endPoint y: 396, distance: 93.1
click at [583, 396] on div "Discover Recipes from Favorite Blogs" at bounding box center [552, 398] width 71 height 15
drag, startPoint x: 529, startPoint y: 397, endPoint x: 486, endPoint y: 311, distance: 96.1
click at [486, 311] on div "Discover Recipes from Favorite Blogs" at bounding box center [509, 311] width 71 height 15
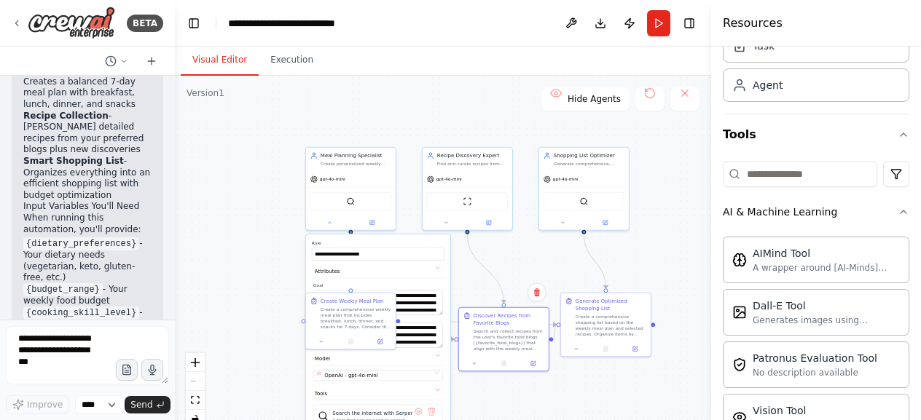
scroll to position [68, 0]
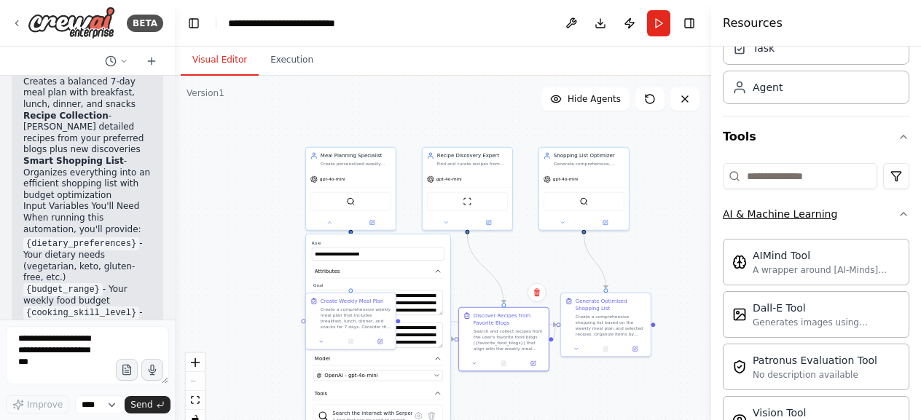
click at [885, 211] on button "AI & Machine Learning" at bounding box center [816, 214] width 187 height 38
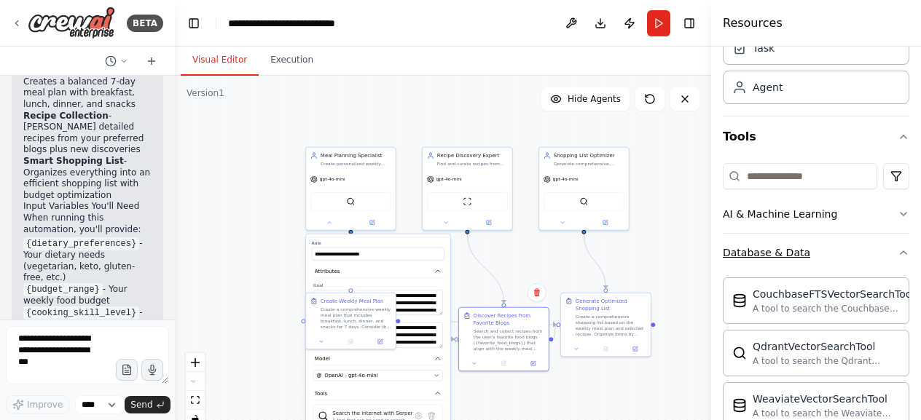
click at [896, 243] on button "Database & Data" at bounding box center [816, 253] width 187 height 38
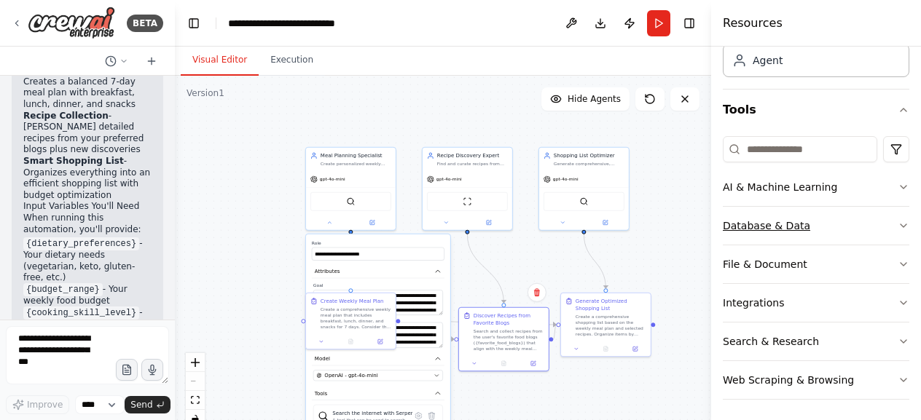
scroll to position [1991, 0]
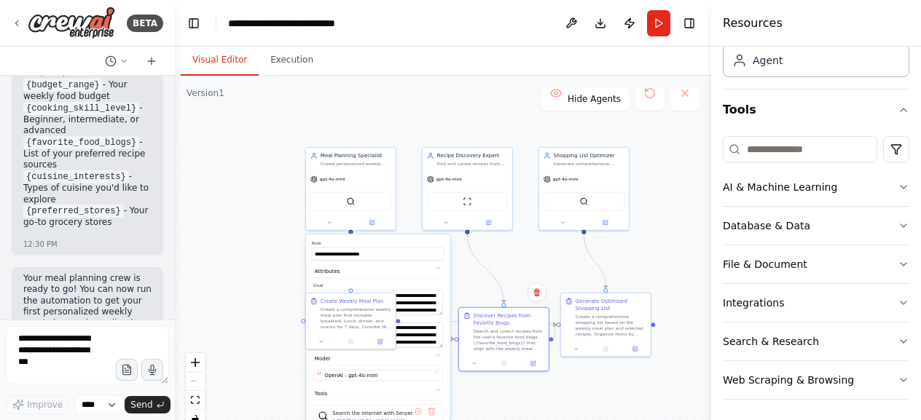
click at [370, 93] on div ".deletable-edge-delete-btn { width: 20px; height: 20px; border: 0px solid #ffff…" at bounding box center [443, 258] width 536 height 364
click at [885, 183] on button "AI & Machine Learning" at bounding box center [816, 187] width 187 height 38
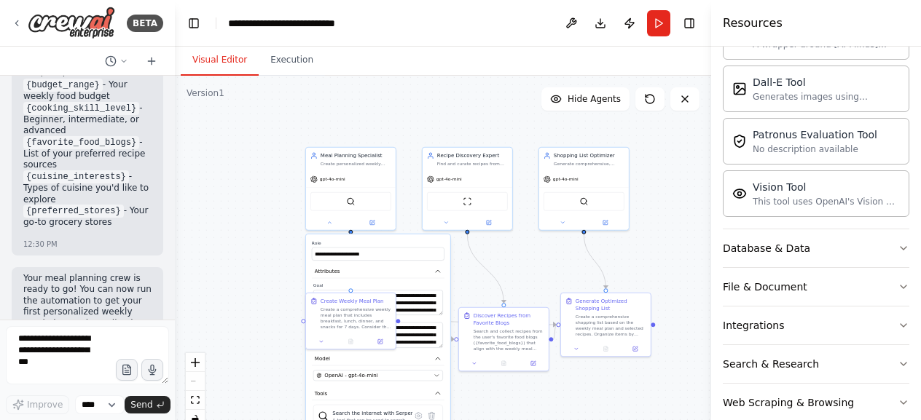
scroll to position [294, 0]
click at [816, 248] on button "Database & Data" at bounding box center [816, 248] width 187 height 38
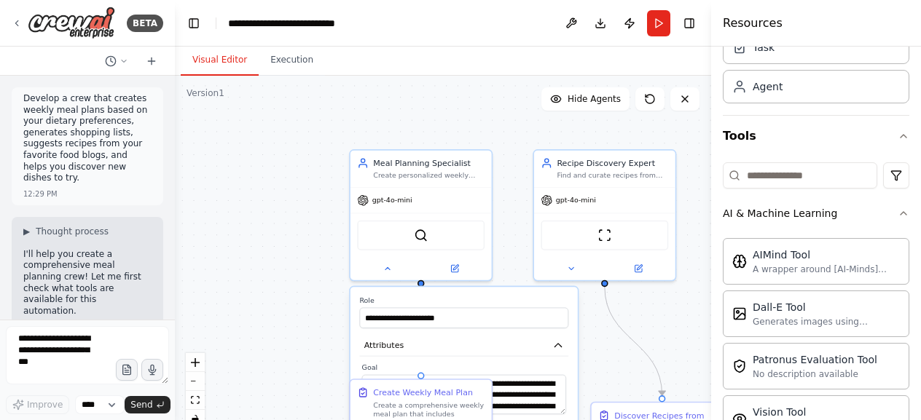
scroll to position [0, 0]
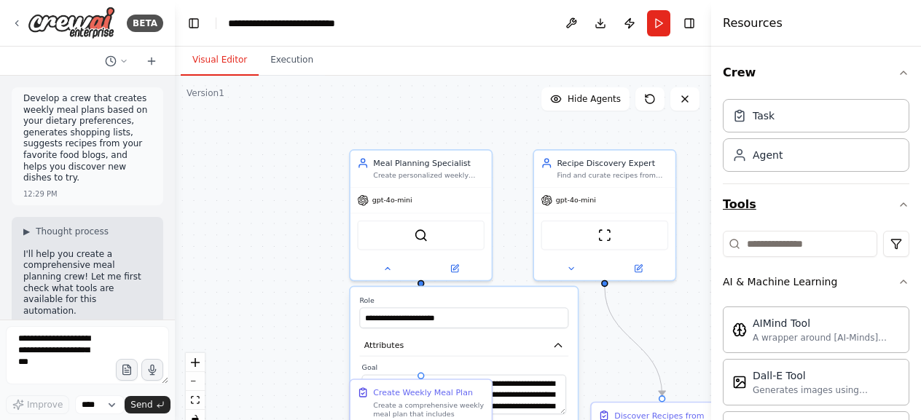
click at [898, 202] on icon "button" at bounding box center [904, 205] width 12 height 12
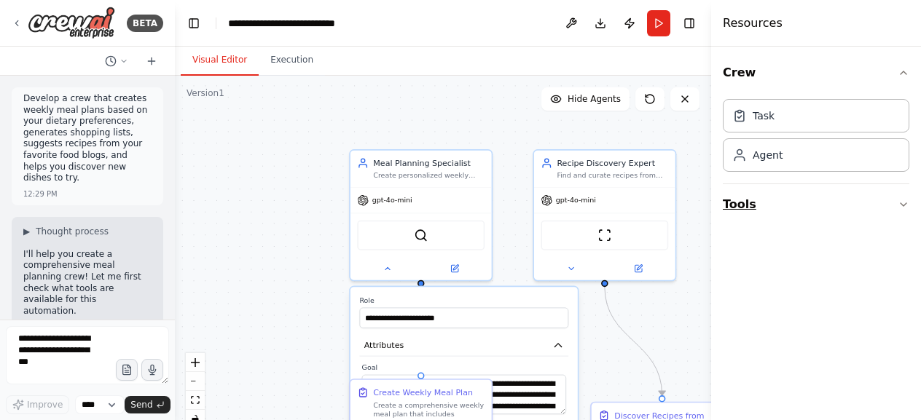
click at [903, 199] on icon "button" at bounding box center [904, 205] width 12 height 12
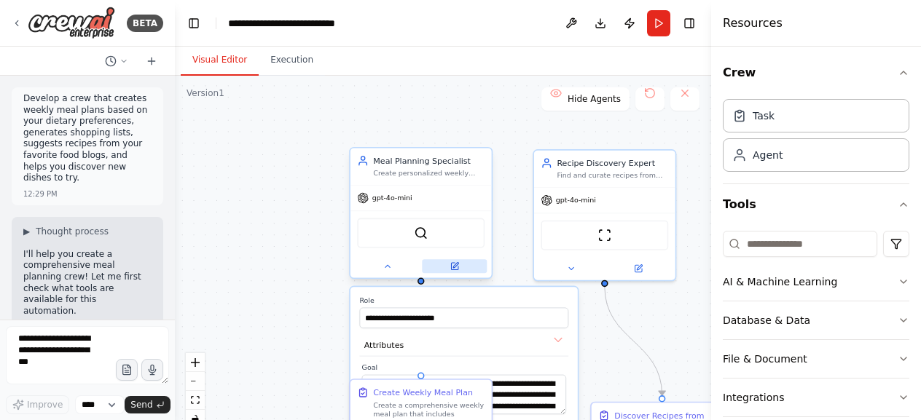
click at [454, 270] on icon at bounding box center [454, 266] width 9 height 9
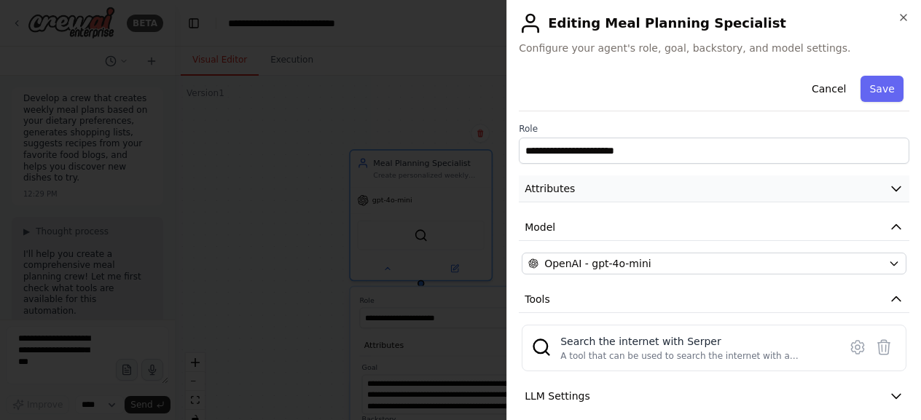
scroll to position [87, 0]
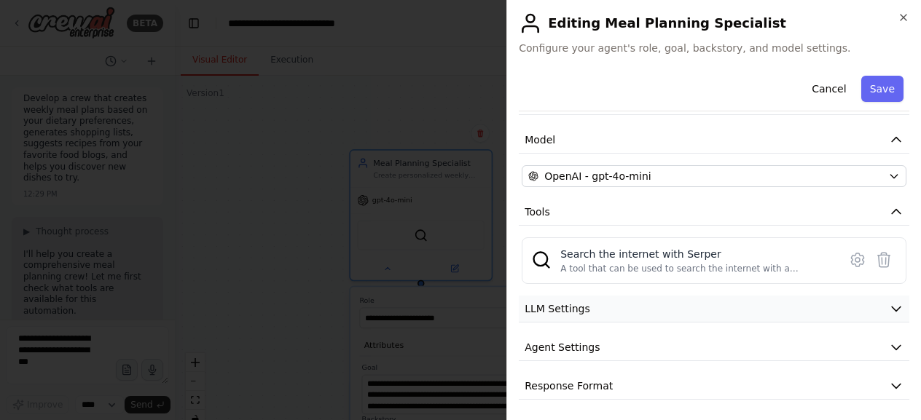
click at [670, 308] on button "LLM Settings" at bounding box center [714, 309] width 391 height 27
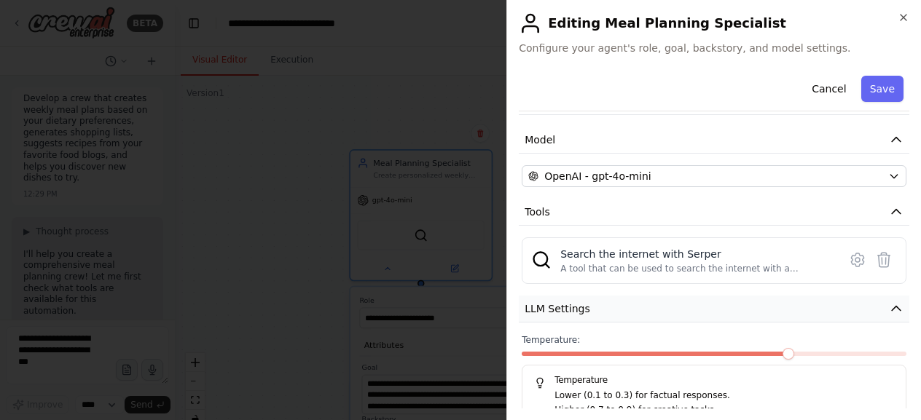
scroll to position [191, 0]
